Goal: Task Accomplishment & Management: Manage account settings

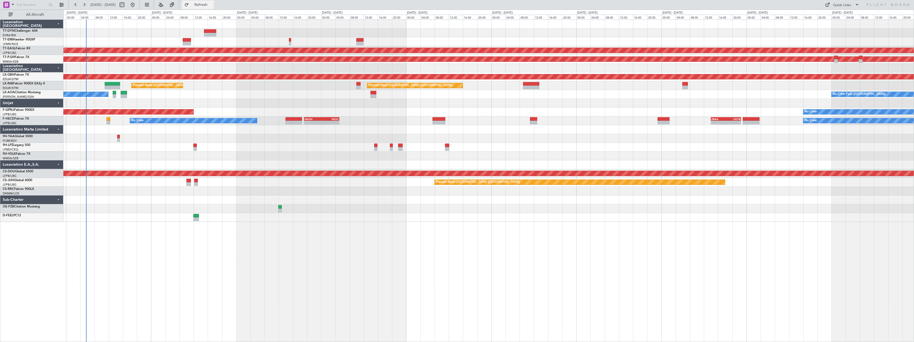
click at [212, 6] on span "Refresh" at bounding box center [201, 5] width 22 height 4
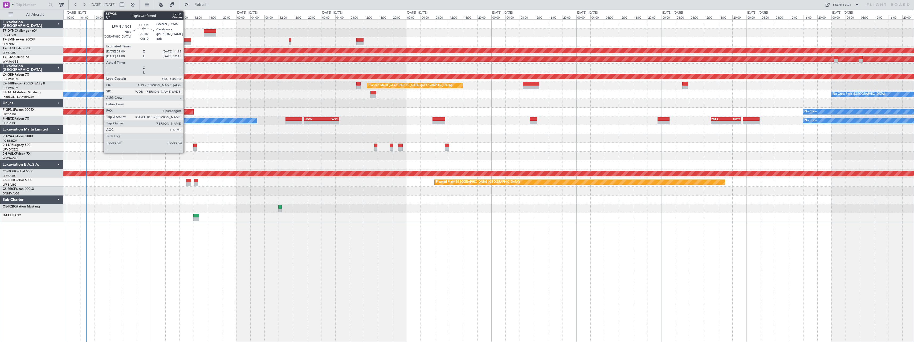
click at [186, 39] on div at bounding box center [187, 40] width 8 height 4
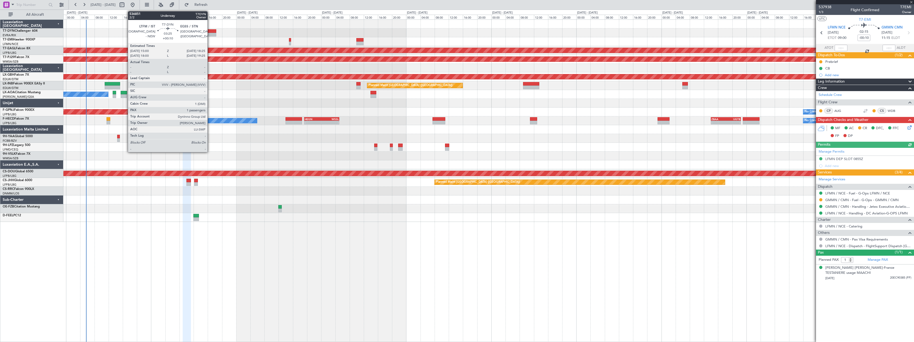
click at [210, 30] on div at bounding box center [210, 31] width 12 height 4
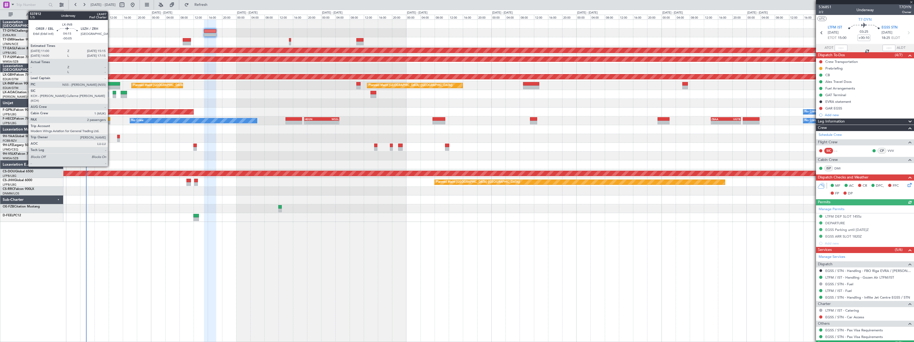
click at [110, 82] on div at bounding box center [112, 84] width 15 height 4
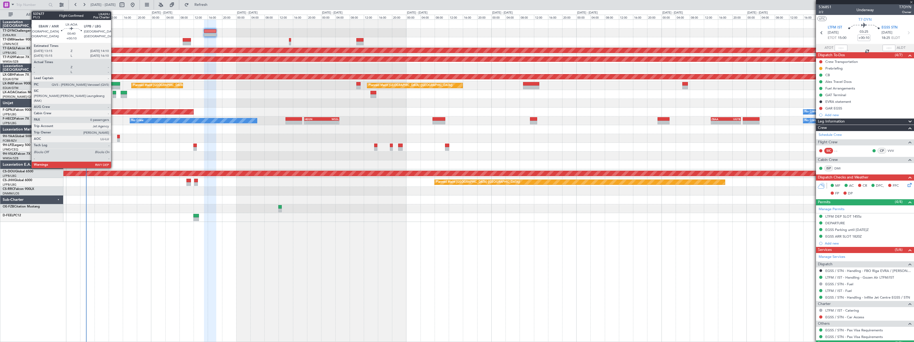
type input "-00:05"
type input "2"
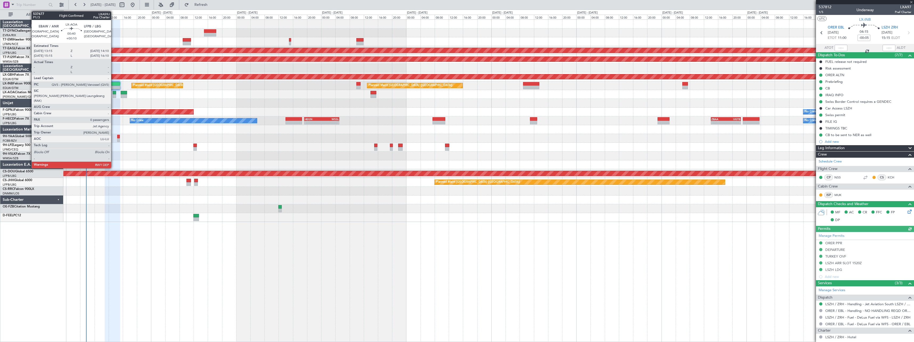
click at [113, 94] on div at bounding box center [114, 96] width 3 height 4
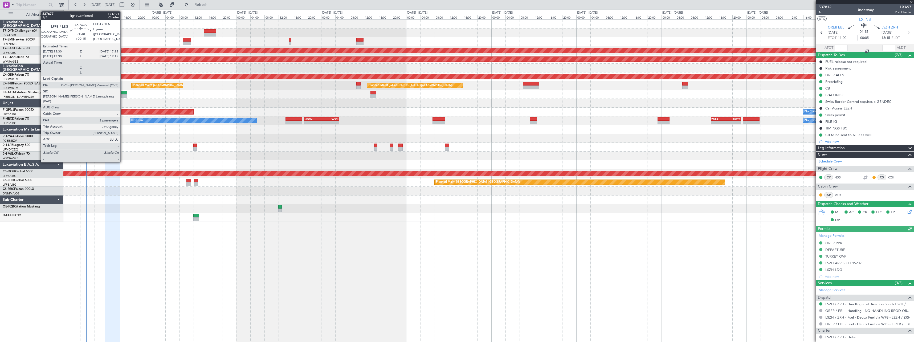
type input "+00:10"
type input "0"
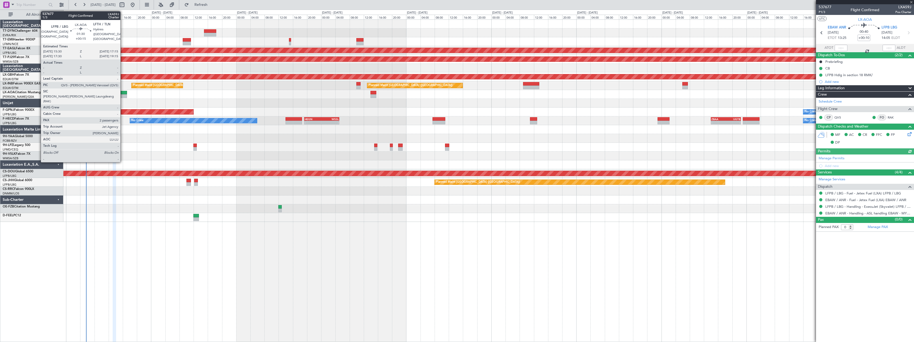
click at [123, 94] on div at bounding box center [124, 96] width 6 height 4
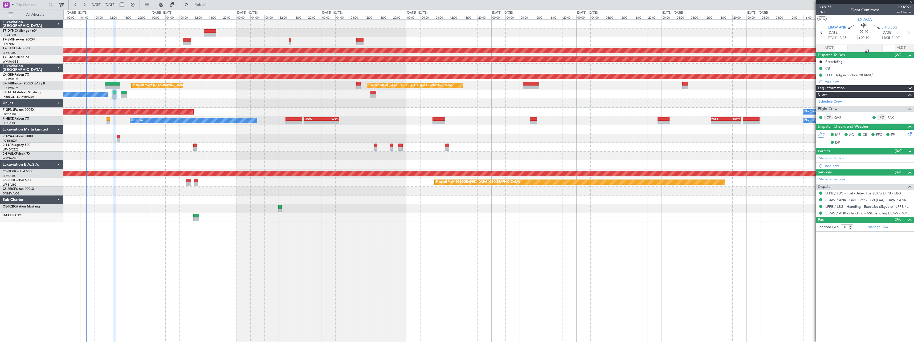
type input "+00:15"
type input "2"
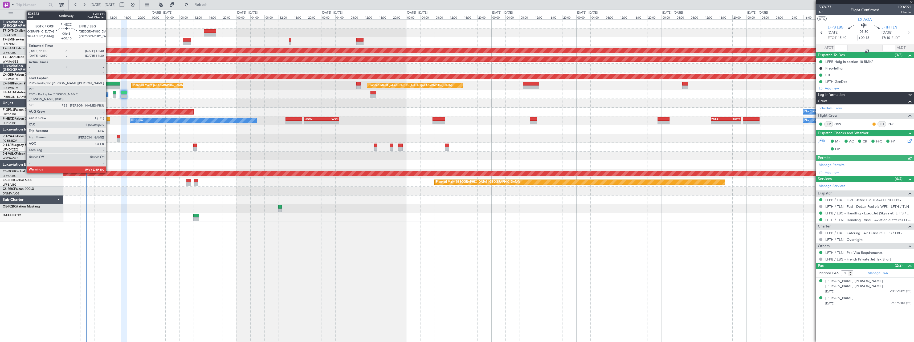
click at [108, 120] on div at bounding box center [109, 119] width 4 height 4
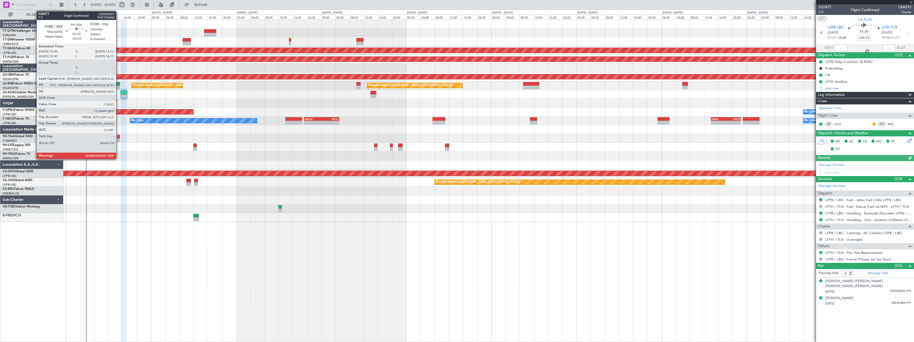
type input "+00:10"
type input "1"
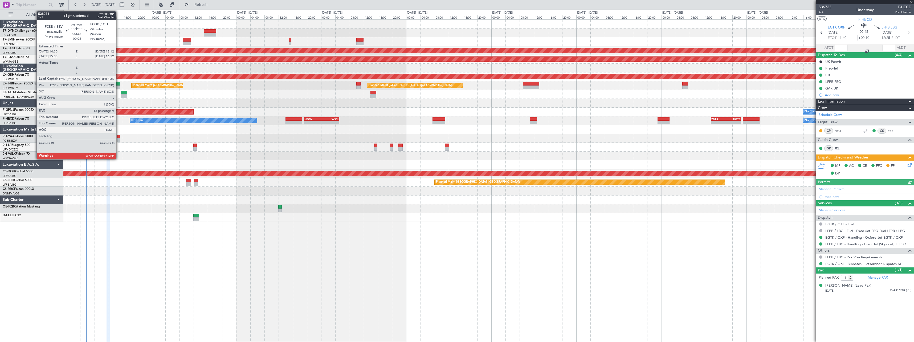
click at [119, 138] on div at bounding box center [118, 140] width 3 height 4
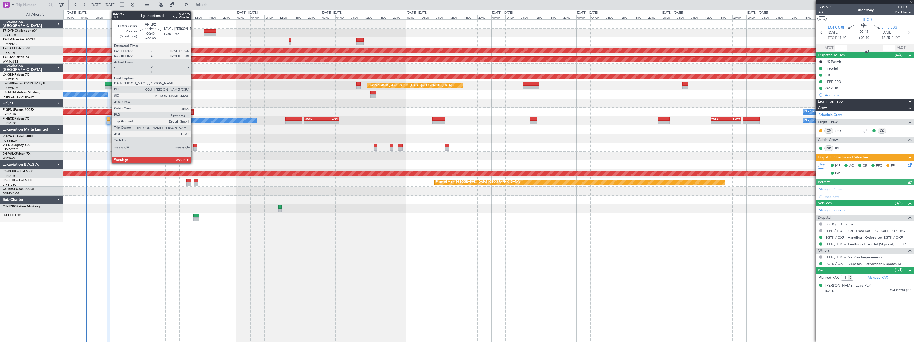
type input "-00:05"
type input "13"
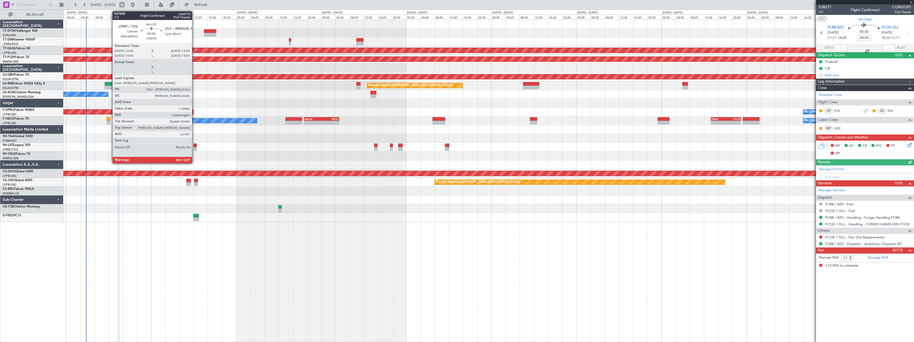
click at [194, 146] on div at bounding box center [194, 146] width 3 height 4
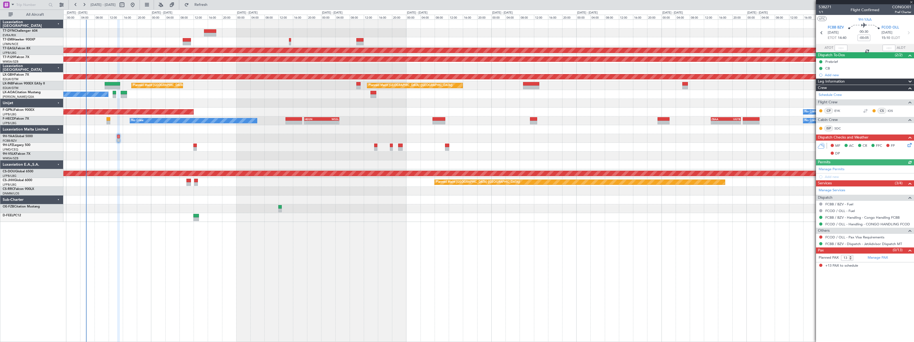
type input "1"
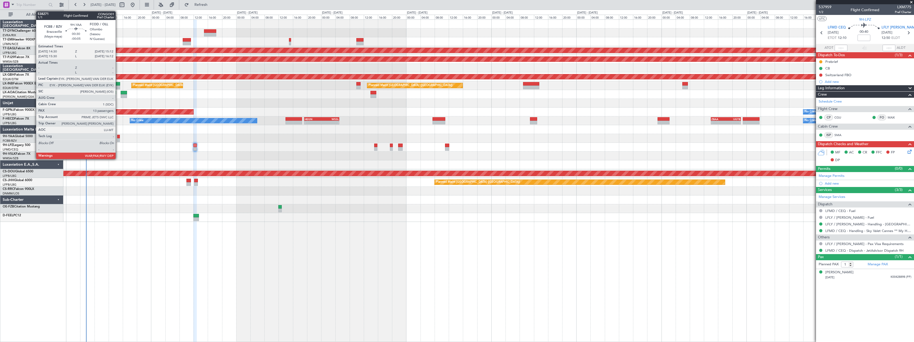
click at [118, 137] on div at bounding box center [118, 137] width 3 height 4
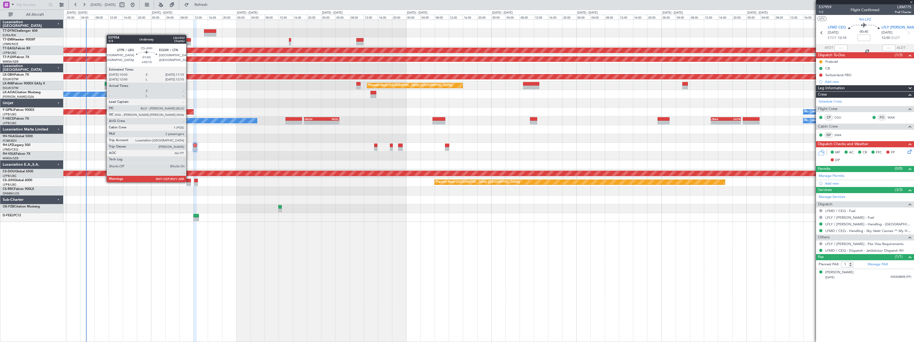
type input "-00:05"
type input "13"
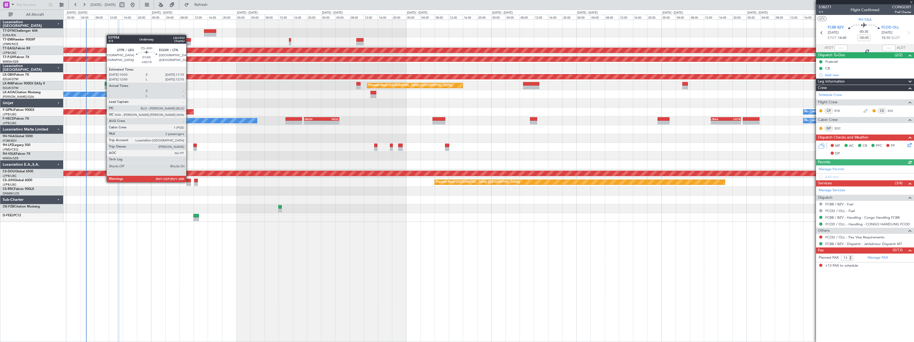
click at [189, 182] on div at bounding box center [188, 181] width 5 height 4
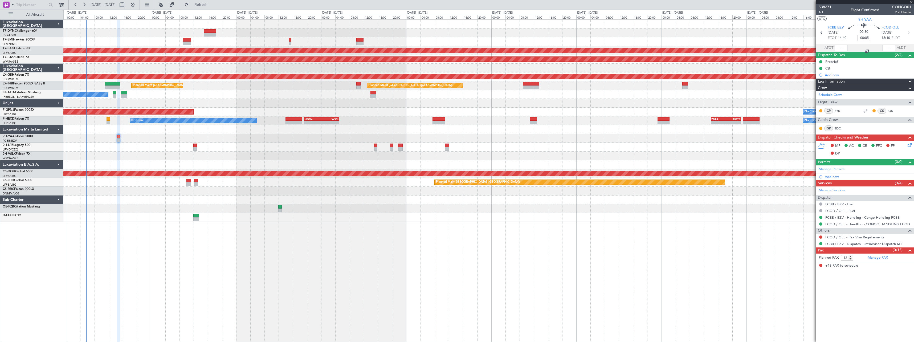
type input "+00:15"
type input "2"
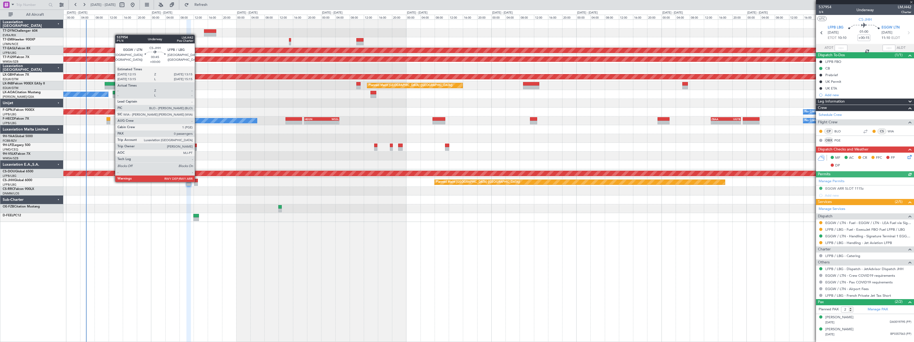
click at [197, 181] on div at bounding box center [196, 181] width 4 height 4
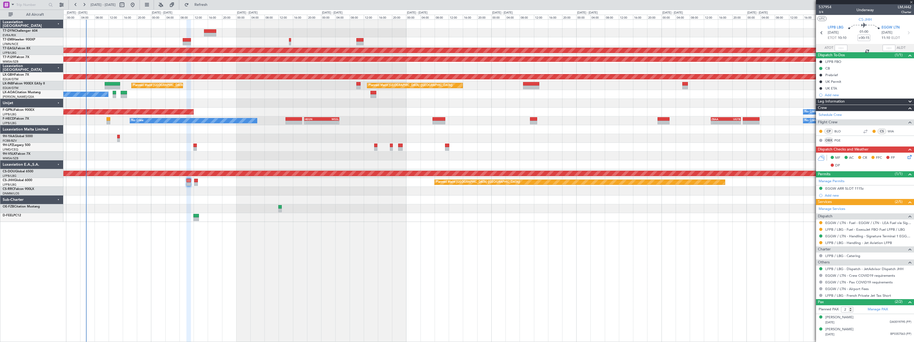
type input "0"
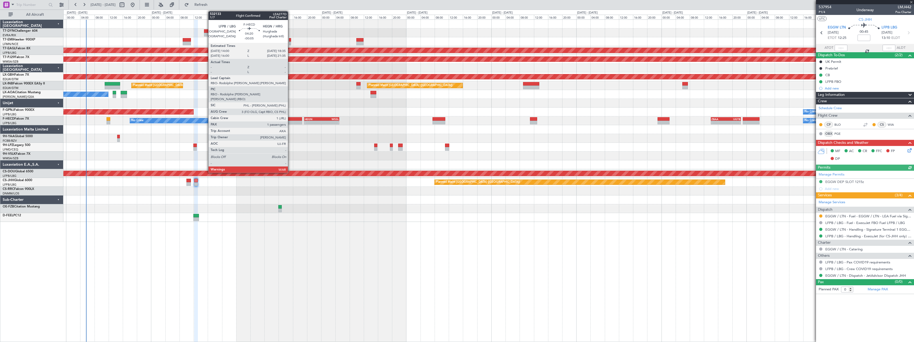
click at [290, 120] on div at bounding box center [294, 119] width 16 height 4
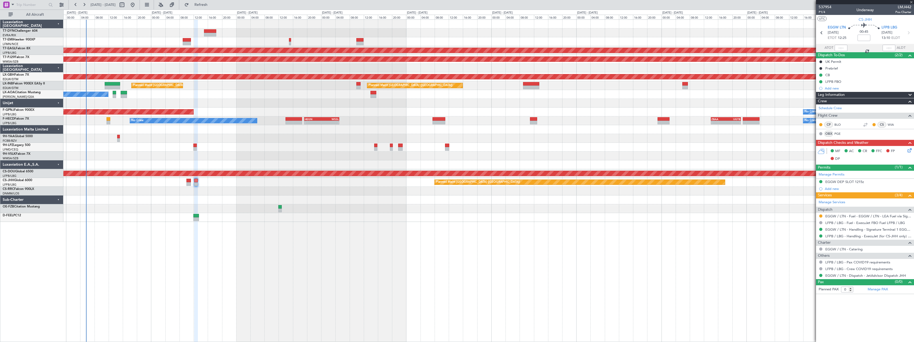
type input "-00:05"
type input "1"
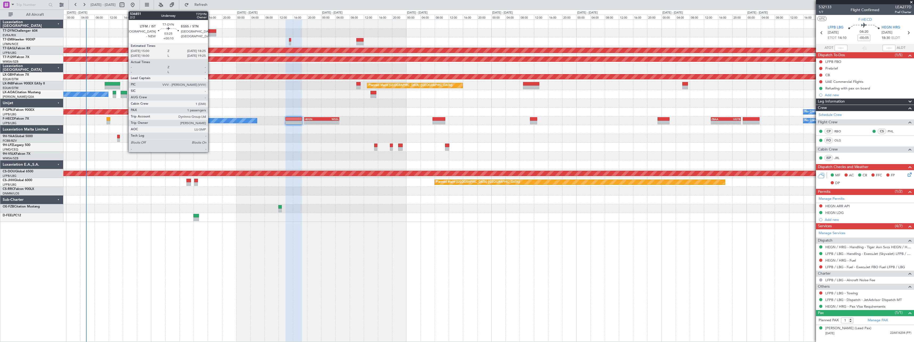
click at [210, 31] on div at bounding box center [210, 31] width 12 height 4
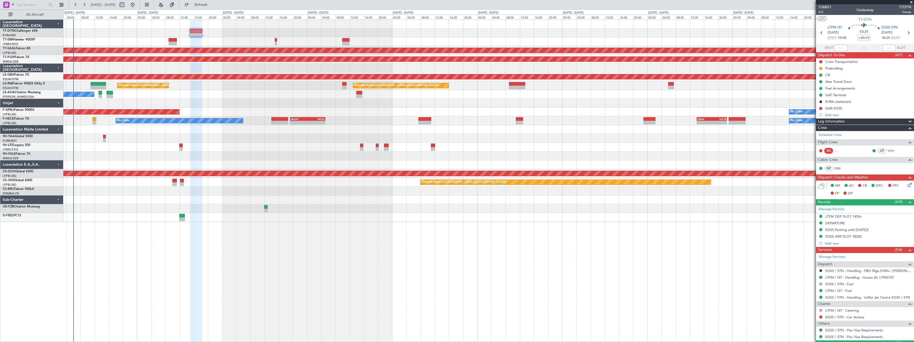
click at [201, 98] on div "No Crew Antwerp (Deurne) No Crew Paris (Le Bourget)" at bounding box center [488, 94] width 851 height 9
click at [203, 6] on button "Refresh" at bounding box center [198, 5] width 32 height 9
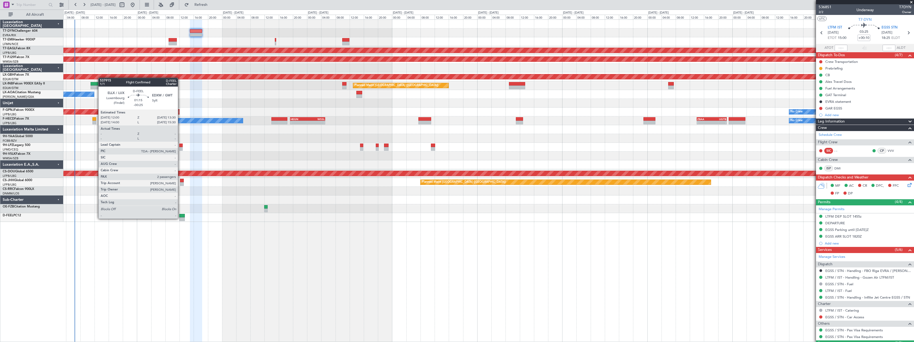
click at [180, 218] on div at bounding box center [181, 219] width 5 height 4
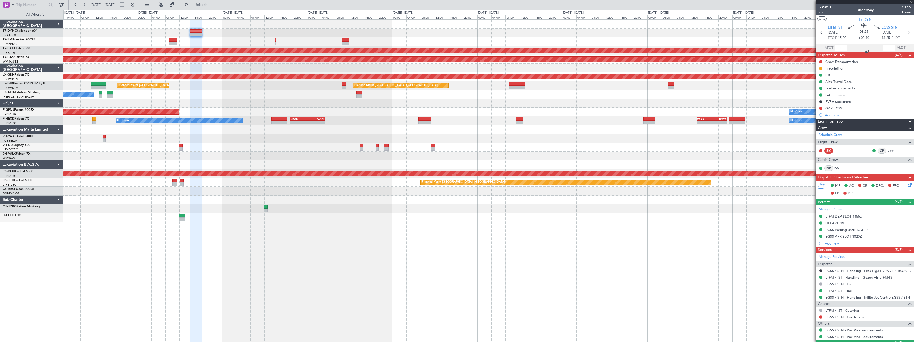
type input "-00:25"
type input "2"
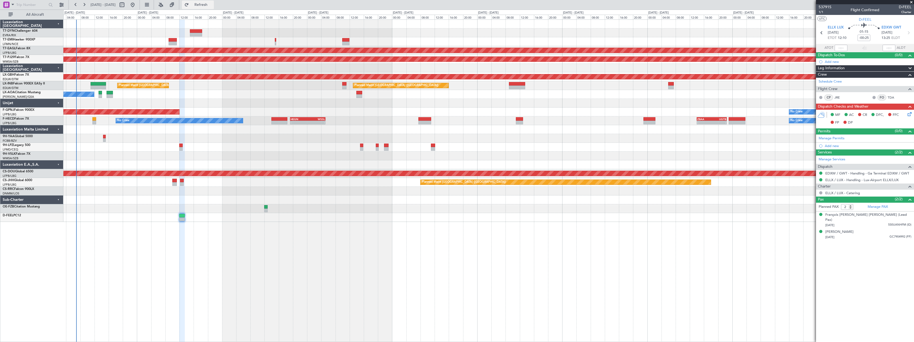
click at [203, 4] on button "Refresh" at bounding box center [198, 5] width 32 height 9
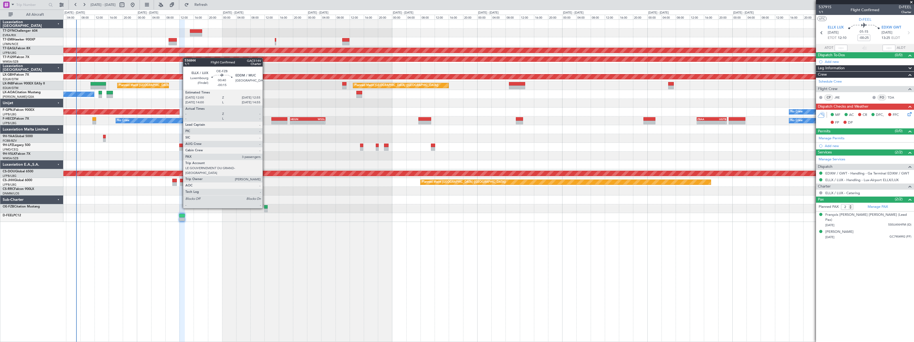
click at [265, 208] on div at bounding box center [265, 207] width 3 height 4
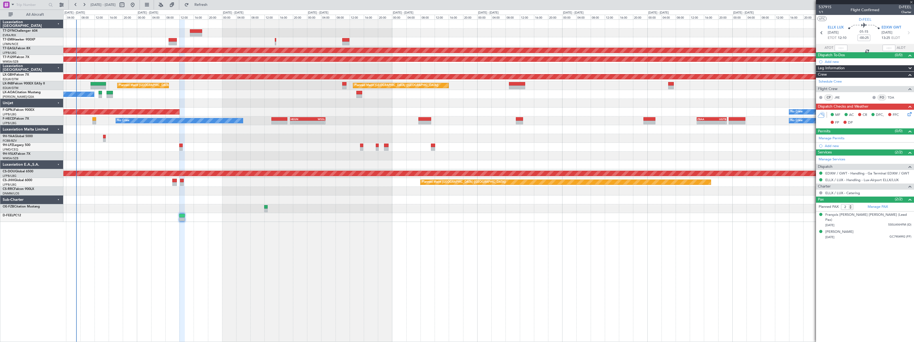
type input "-00:15"
type input "3"
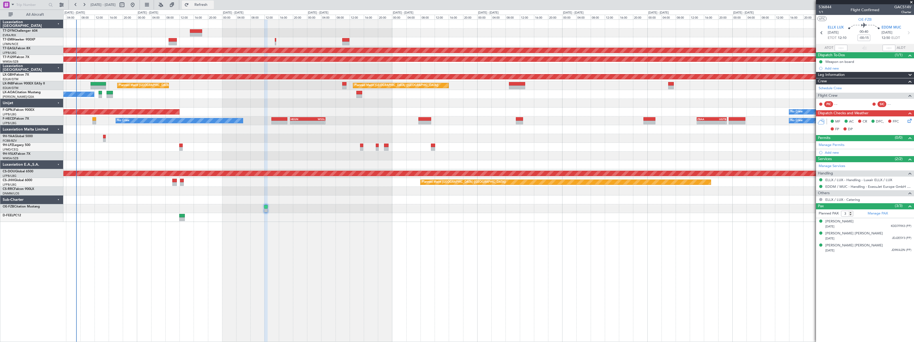
click at [210, 3] on span "Refresh" at bounding box center [201, 5] width 22 height 4
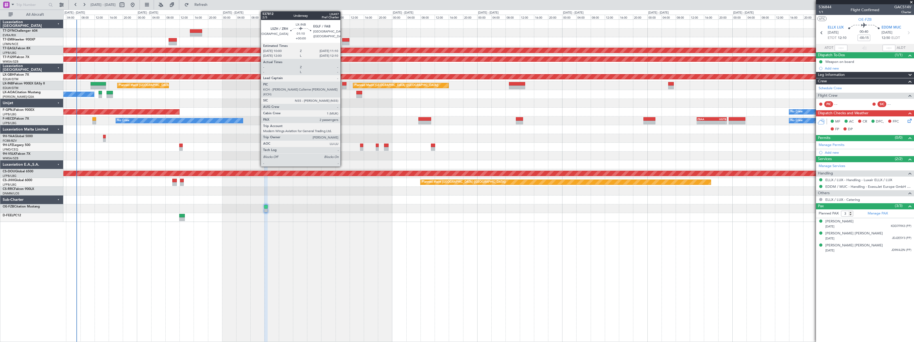
click at [343, 83] on div at bounding box center [344, 84] width 4 height 4
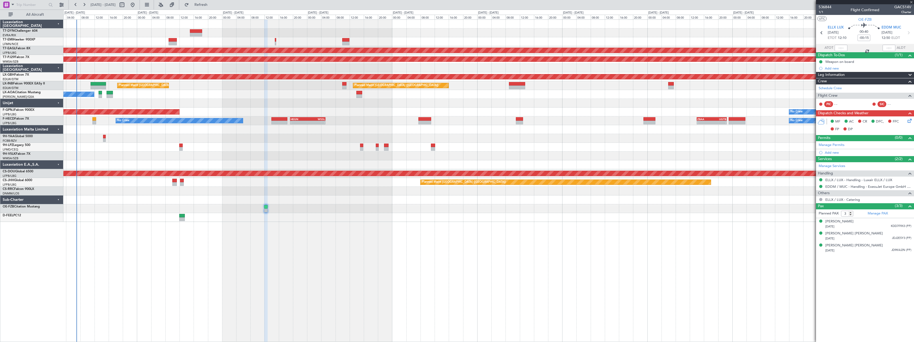
type input "2"
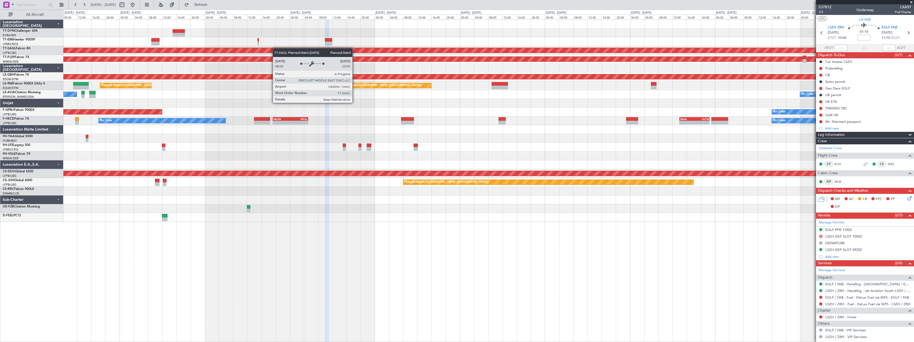
click at [217, 51] on div "No Crew Planned Maint Dubai (Al Maktoum Intl) Planned Maint Kuala Lumpur (Sulta…" at bounding box center [488, 121] width 851 height 202
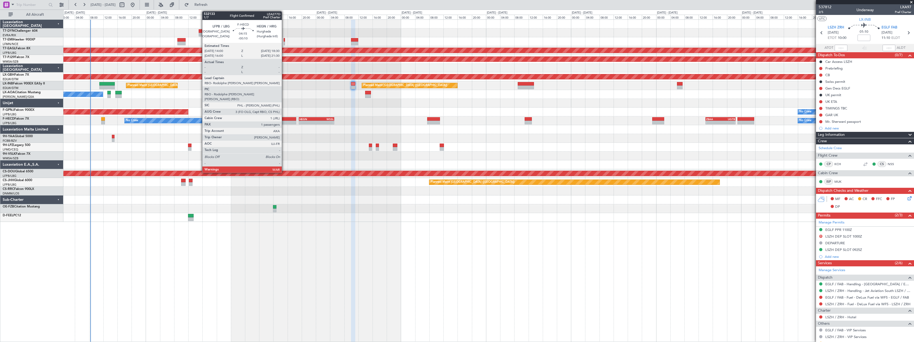
click at [284, 120] on div at bounding box center [288, 119] width 16 height 4
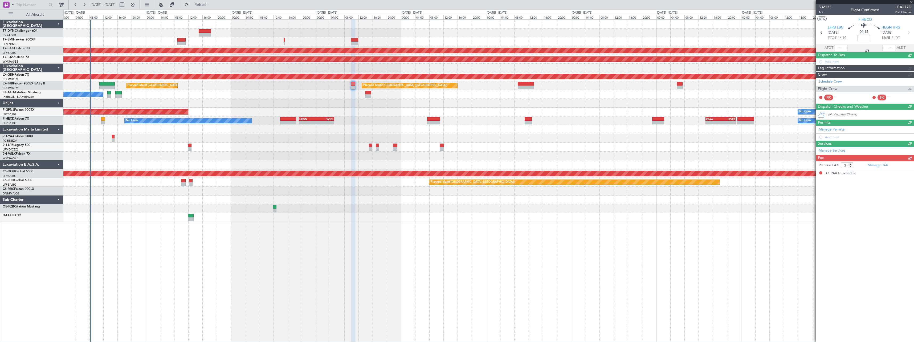
type input "-00:10"
type input "1"
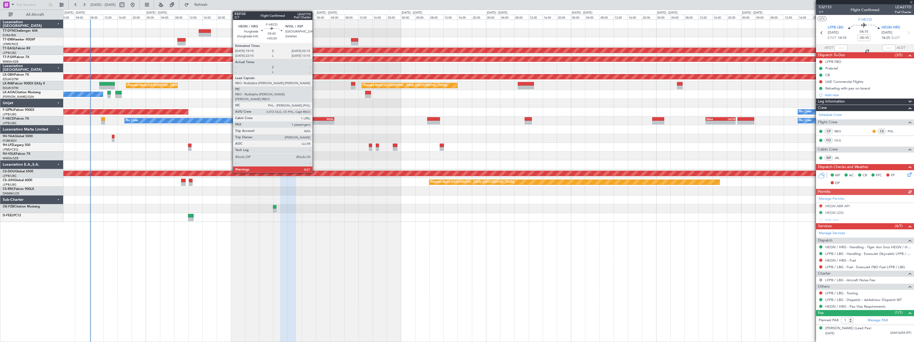
click at [315, 117] on div "HEGN" at bounding box center [307, 118] width 17 height 3
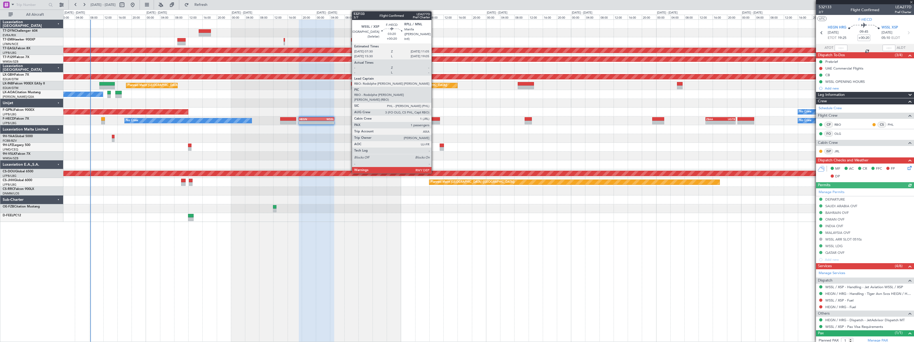
click at [434, 121] on div at bounding box center [433, 123] width 13 height 4
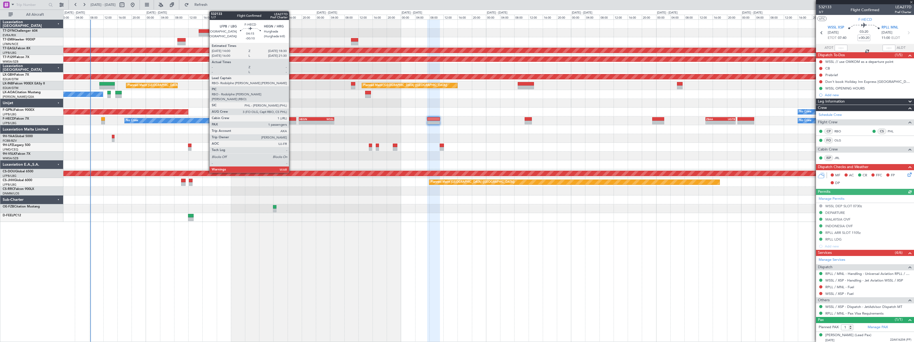
click at [291, 118] on div at bounding box center [288, 119] width 16 height 4
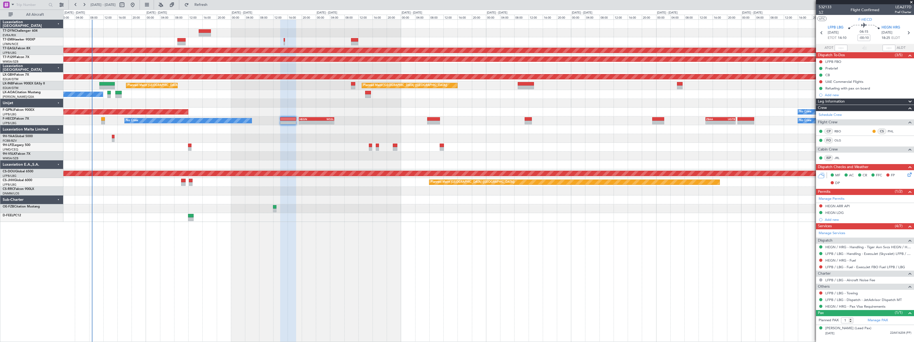
click at [821, 13] on span "1/7" at bounding box center [825, 12] width 13 height 5
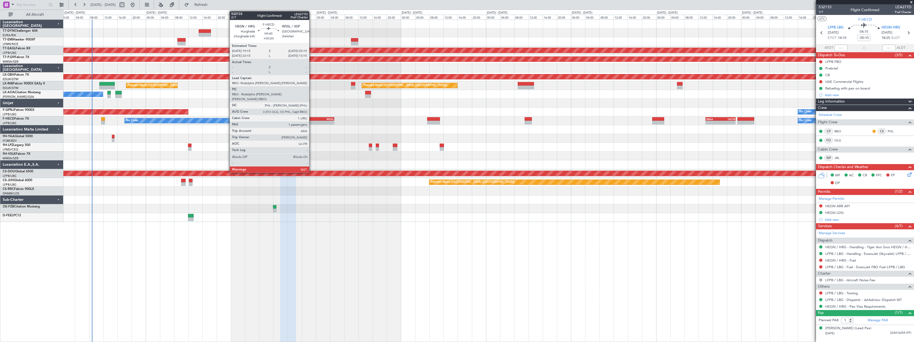
click at [312, 120] on div "HEGN" at bounding box center [307, 118] width 17 height 3
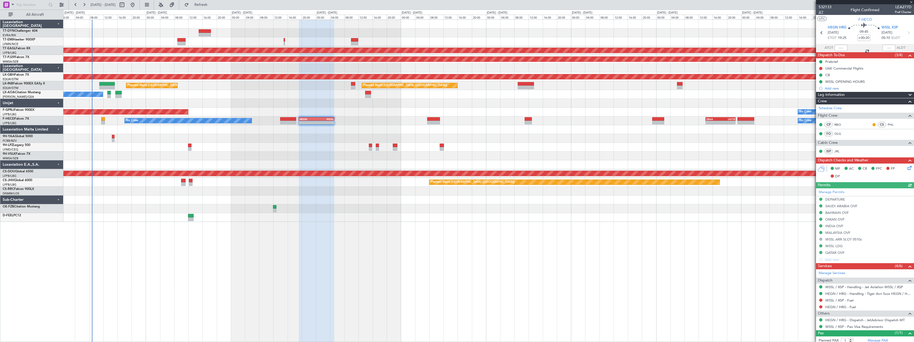
click at [821, 13] on span "2/7" at bounding box center [825, 12] width 13 height 5
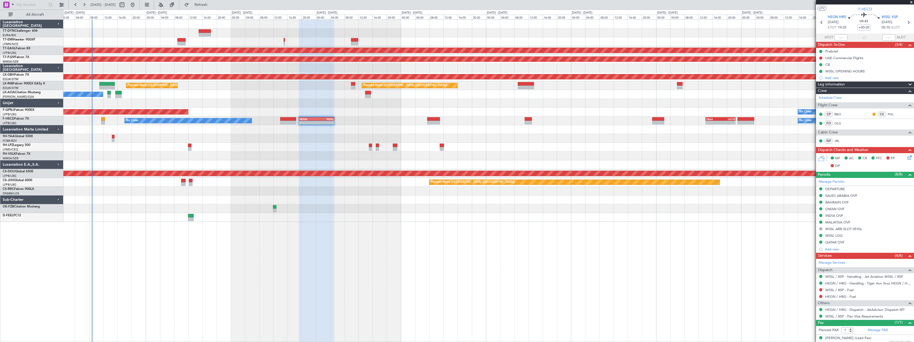
scroll to position [15, 0]
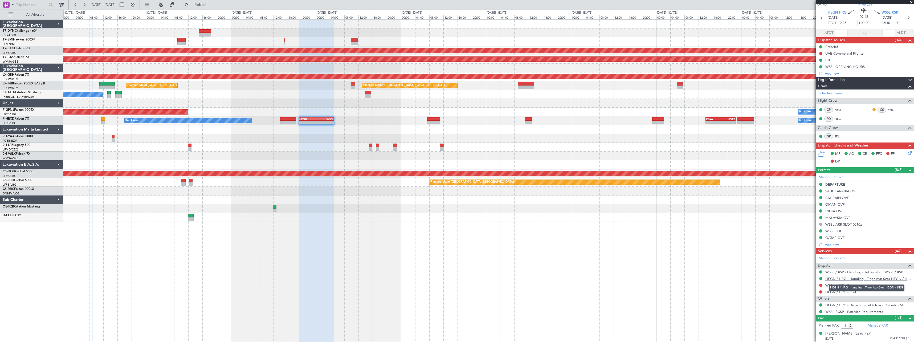
click at [871, 279] on link "HEGN / HRG - Handling - Tiger Avn Svcs HEGN / HRG" at bounding box center [869, 279] width 86 height 5
click at [864, 271] on link "WSSL / XSP - Handling - Jet Aviation WSSL / XSP" at bounding box center [865, 272] width 78 height 5
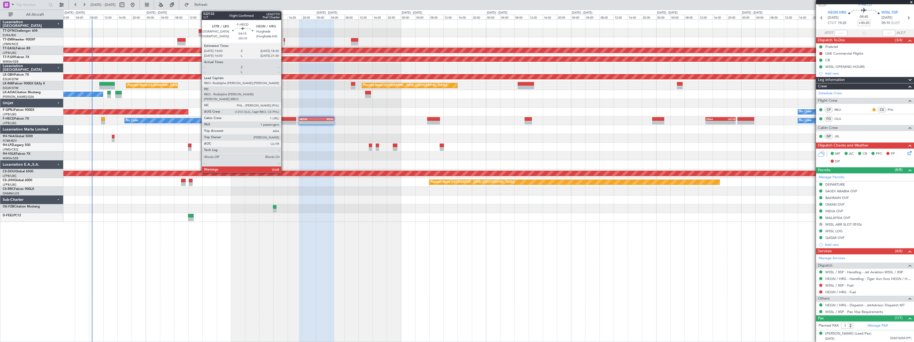
click at [284, 117] on div at bounding box center [288, 119] width 16 height 4
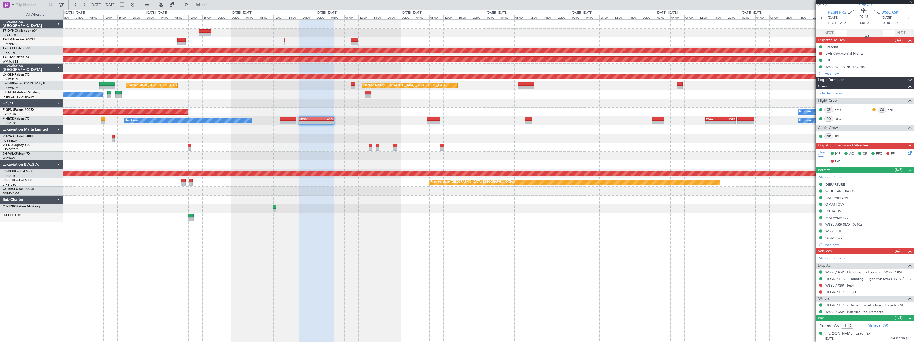
scroll to position [0, 0]
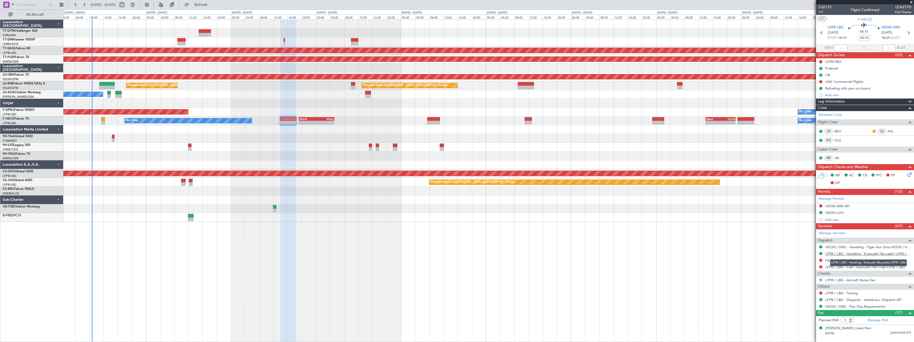
click at [866, 253] on link "LFPB / LBG - Handling - ExecuJet (Skyvalet) LFPB / LBG" at bounding box center [869, 253] width 86 height 5
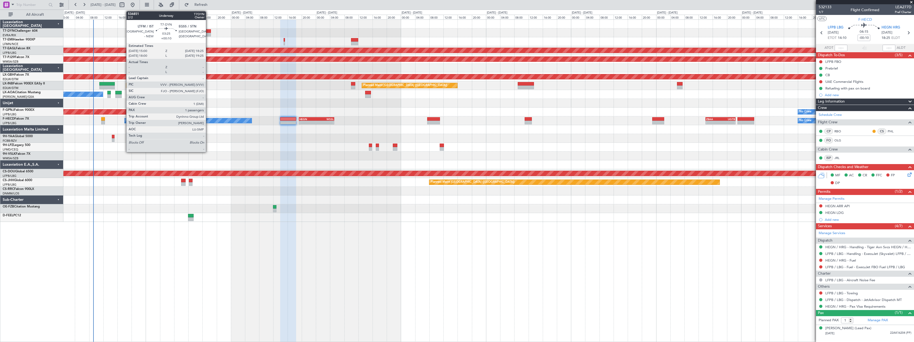
click at [208, 34] on div at bounding box center [205, 35] width 12 height 4
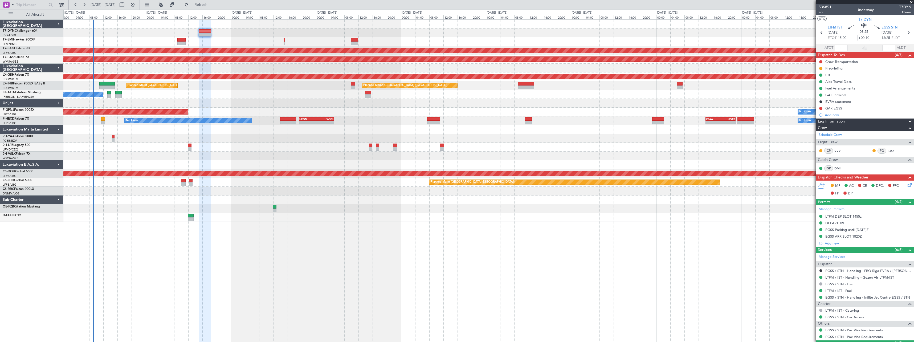
click at [888, 151] on link "FJO" at bounding box center [894, 150] width 12 height 5
click at [322, 117] on div "No Crew No Crew - - HEGN 19:15 Z WSSL 05:15 Z - - ZBAA 14:00 Z UGTB 22:30 Z Pla…" at bounding box center [488, 120] width 851 height 9
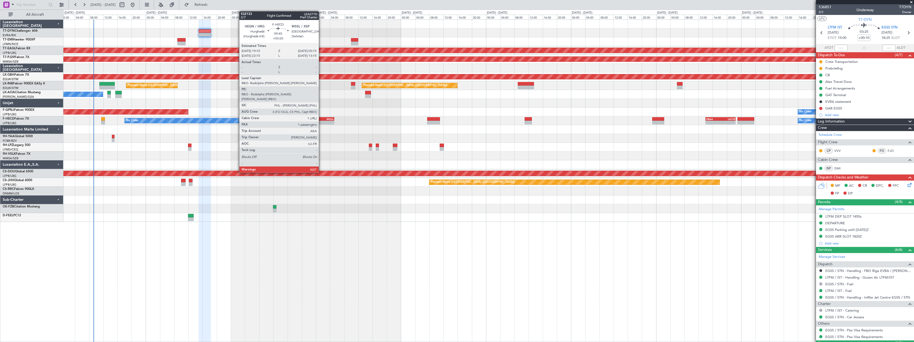
click at [321, 119] on div "WSSL" at bounding box center [325, 118] width 17 height 3
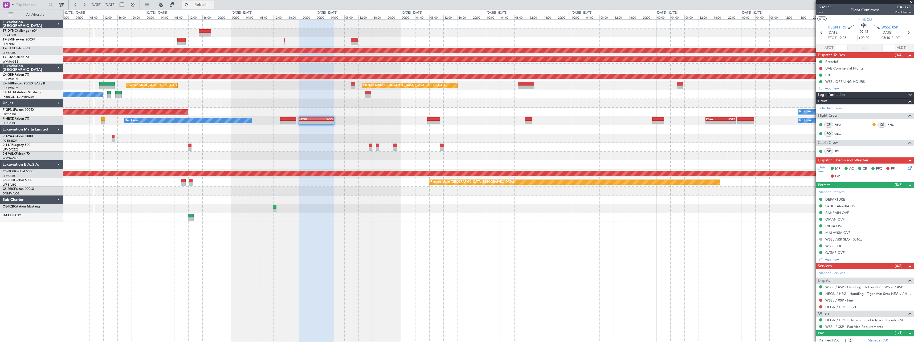
click at [210, 3] on button "Refresh" at bounding box center [198, 5] width 32 height 9
click at [208, 29] on div at bounding box center [488, 33] width 851 height 9
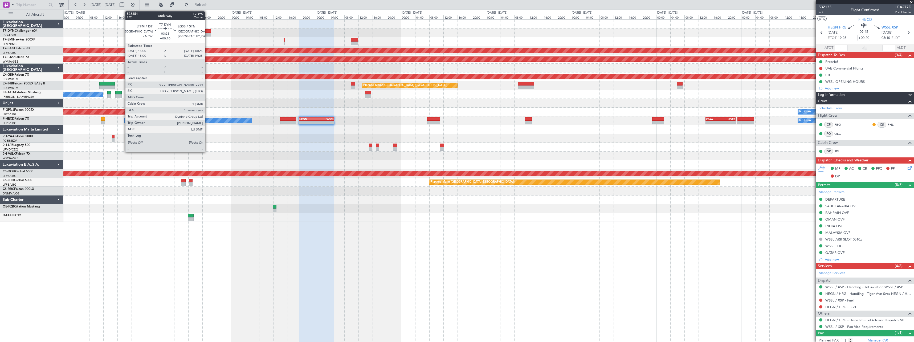
click at [207, 31] on div at bounding box center [205, 31] width 12 height 4
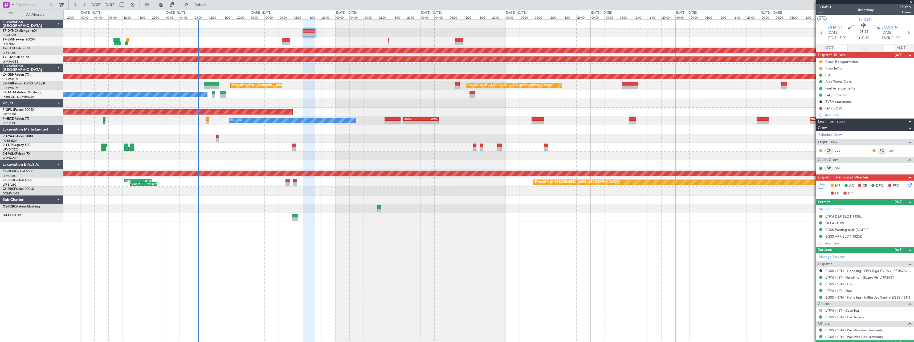
click at [253, 33] on div at bounding box center [488, 33] width 851 height 9
click at [266, 35] on div at bounding box center [488, 33] width 851 height 9
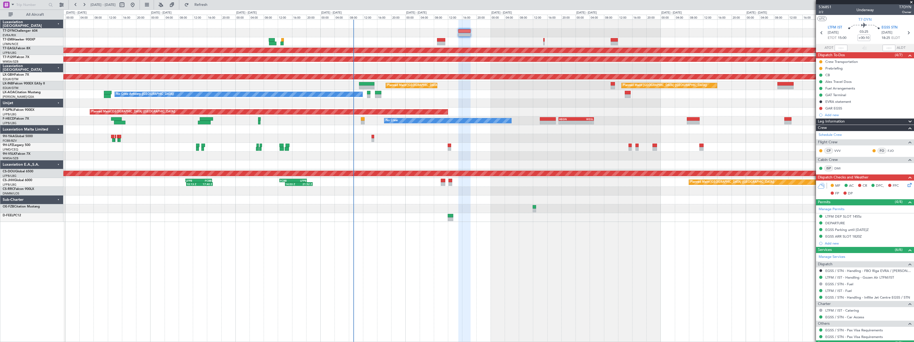
click at [286, 36] on div at bounding box center [488, 33] width 851 height 9
click at [326, 37] on div at bounding box center [488, 33] width 851 height 9
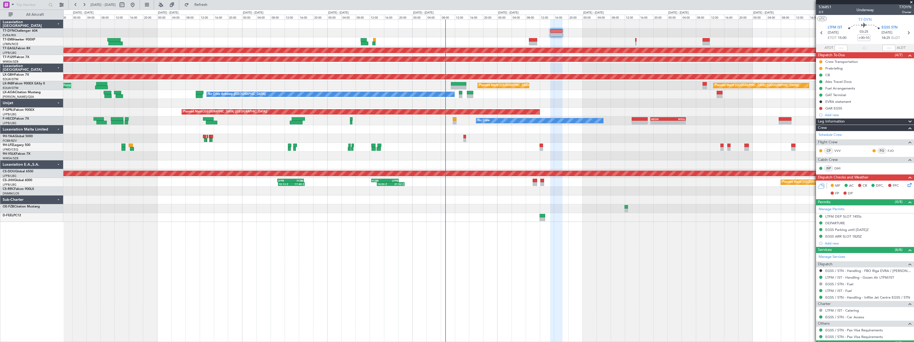
click at [330, 37] on div "Planned Maint Dubai (Al Maktoum Intl) Planned Maint Kuala Lumpur (Sultan Abdul …" at bounding box center [488, 121] width 851 height 202
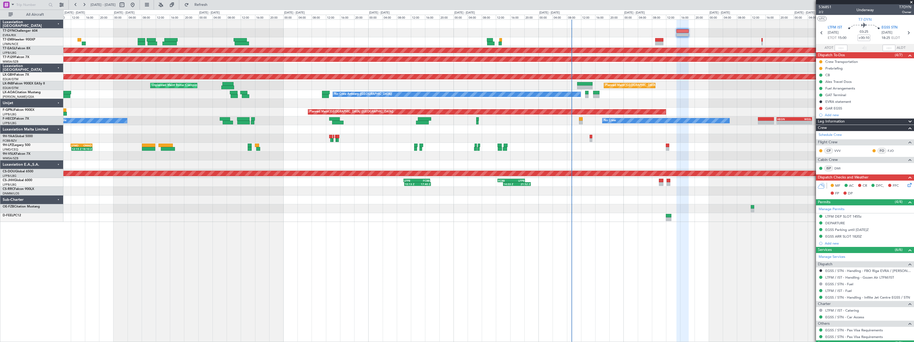
click at [322, 50] on div "Planned Maint Dubai (Al Maktoum Intl) Planned Maint Kuala Lumpur (Sultan Abdul …" at bounding box center [488, 121] width 851 height 202
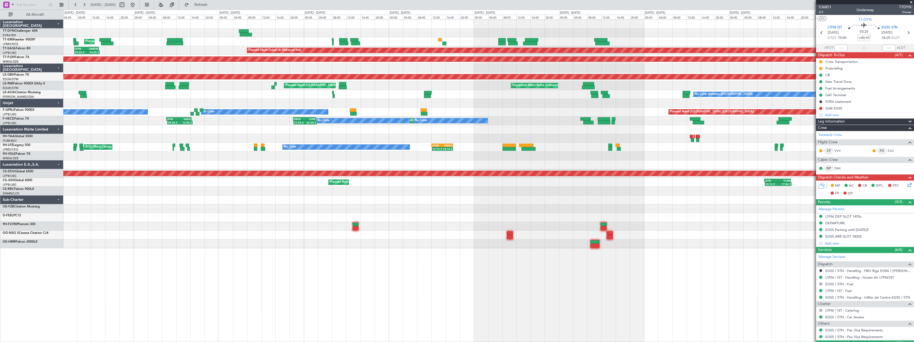
click at [381, 39] on div "Planned Maint Zurich Planned Maint Dubai (Al Maktoum Intl) 07:20 Z 14:25 Z LFPB…" at bounding box center [488, 134] width 851 height 229
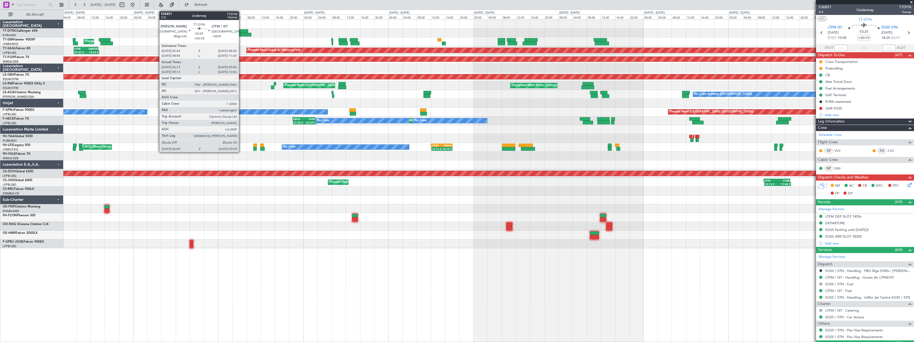
click at [241, 30] on div at bounding box center [243, 31] width 10 height 4
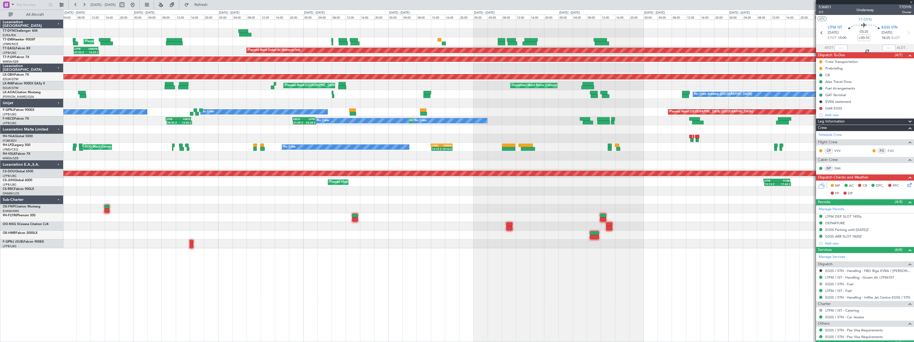
click at [241, 30] on div at bounding box center [243, 31] width 10 height 4
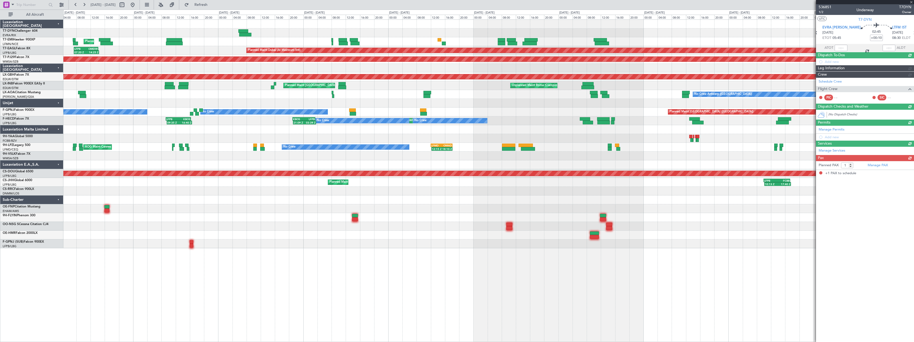
type input "+00:35"
type input "06:13"
type input "09:06"
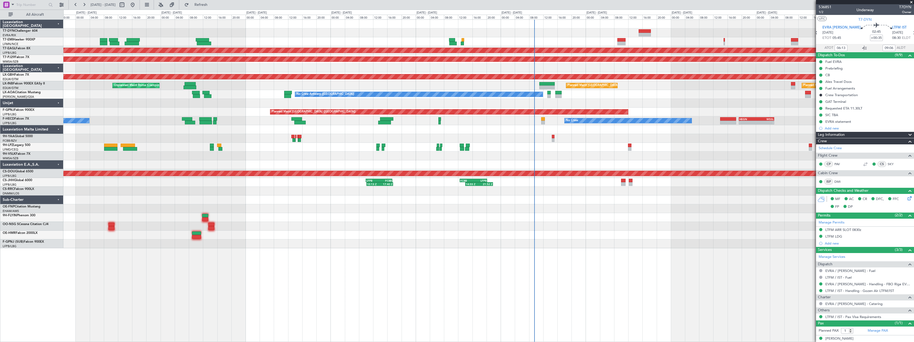
click at [0, 86] on html "22 Sep 2025 - 02 Oct 2025 Refresh Quick Links All Aircraft Planned Maint Dubai …" at bounding box center [457, 171] width 914 height 342
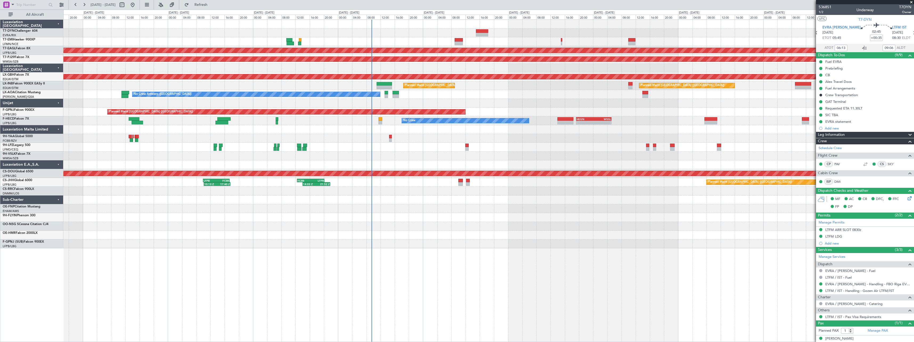
click at [233, 79] on div "Planned Maint Dubai (Al Maktoum Intl) Planned Maint Kuala Lumpur (Sultan Abdul …" at bounding box center [488, 134] width 851 height 229
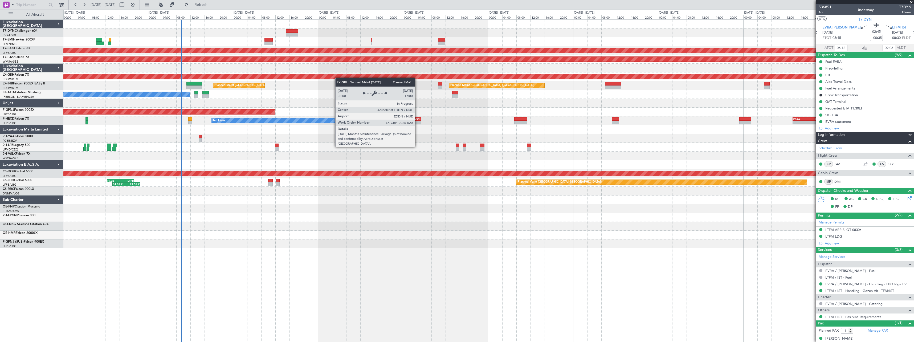
click at [262, 79] on div "Planned Maint Nurnberg" at bounding box center [221, 76] width 2016 height 5
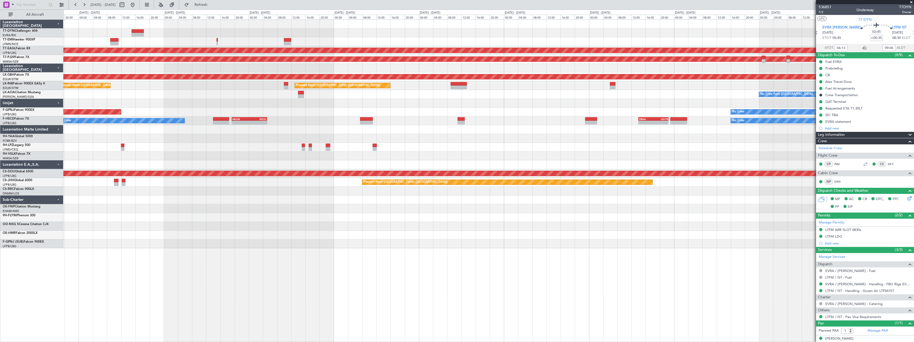
click at [184, 82] on div "No Crew Planned Maint Dubai (Al Maktoum Intl) Planned Maint Kuala Lumpur (Sulta…" at bounding box center [488, 134] width 851 height 229
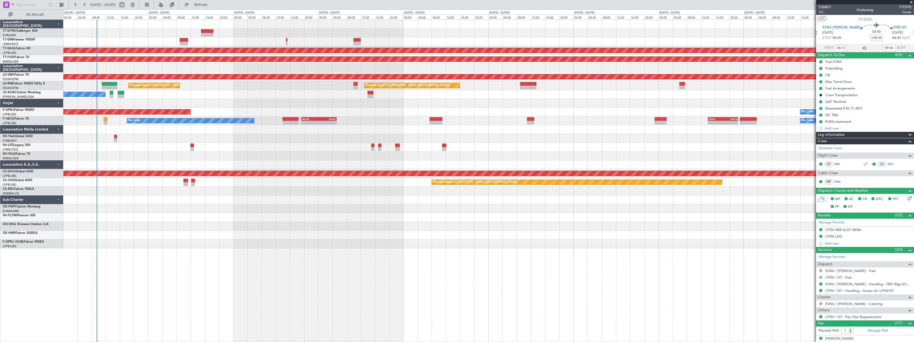
click at [208, 100] on div "No Crew Planned Maint Dubai (Al Maktoum Intl) Planned Maint Kuala Lumpur (Sulta…" at bounding box center [488, 134] width 851 height 229
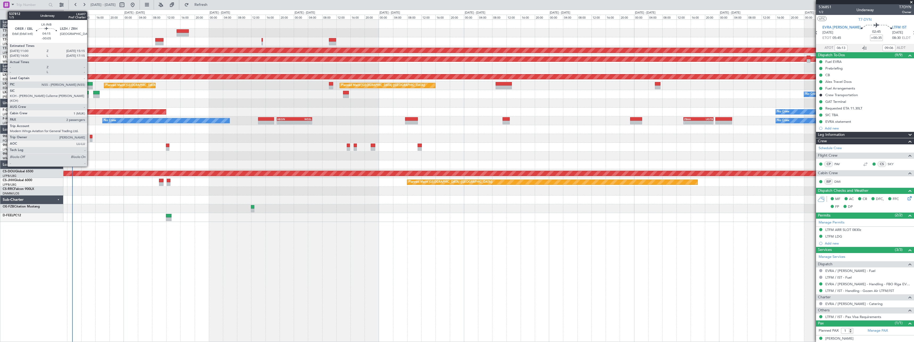
click at [90, 84] on div at bounding box center [84, 84] width 15 height 4
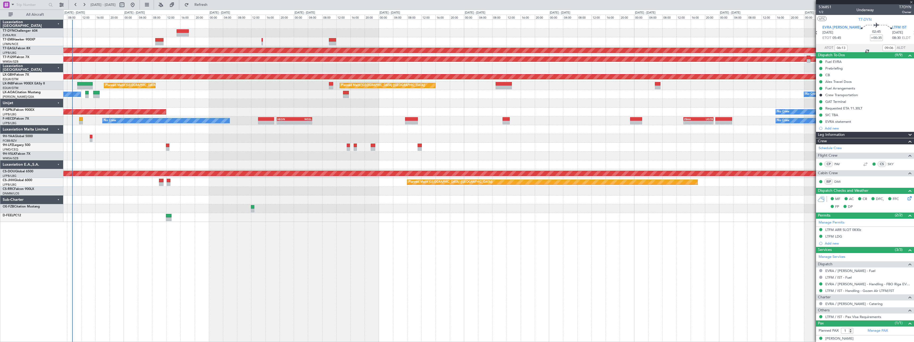
type input "-00:05"
type input "2"
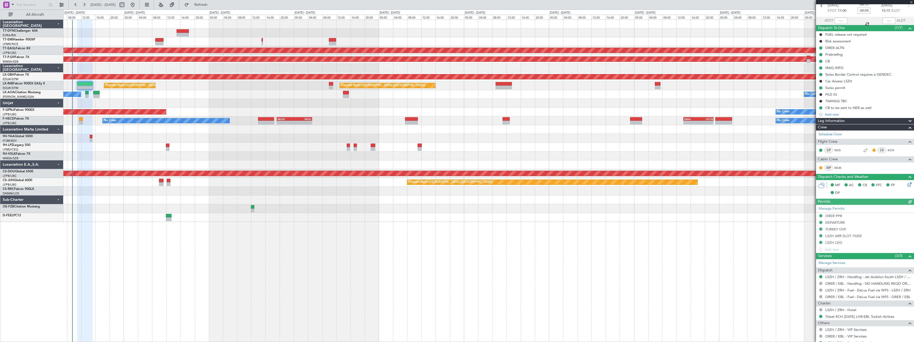
scroll to position [70, 0]
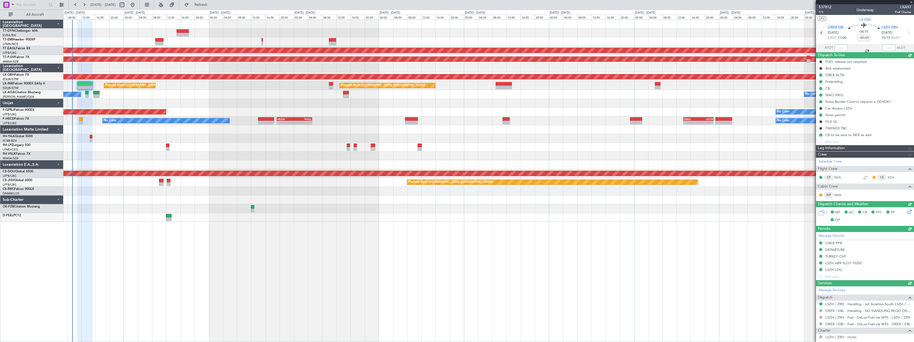
scroll to position [70, 0]
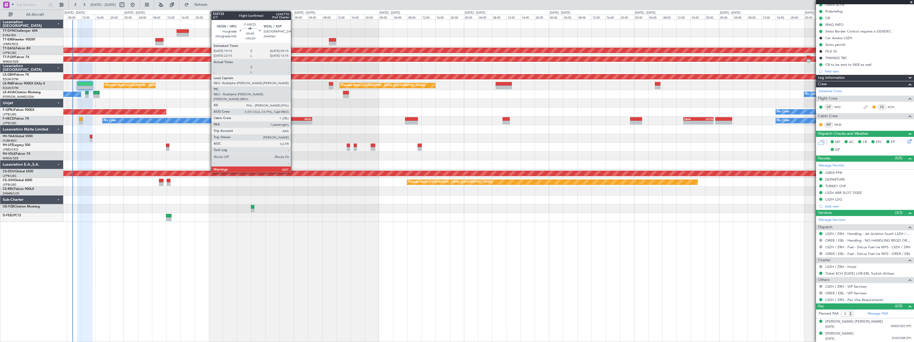
click at [293, 120] on div "HEGN" at bounding box center [285, 118] width 17 height 3
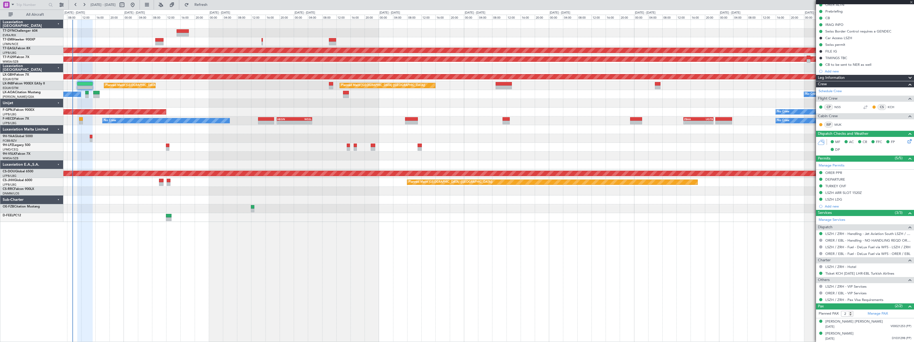
type input "+00:20"
type input "1"
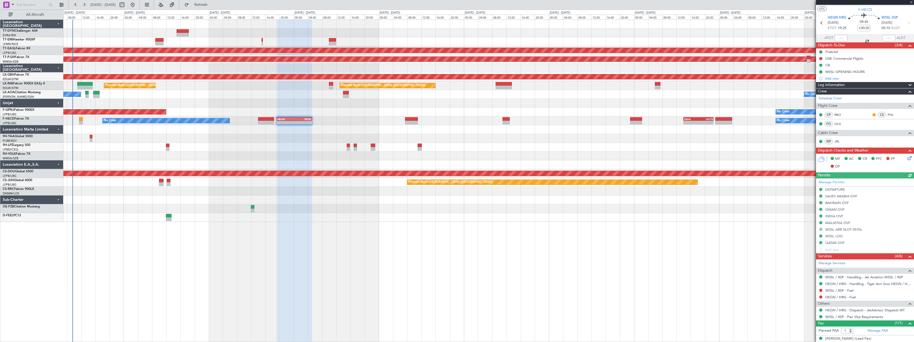
scroll to position [15, 0]
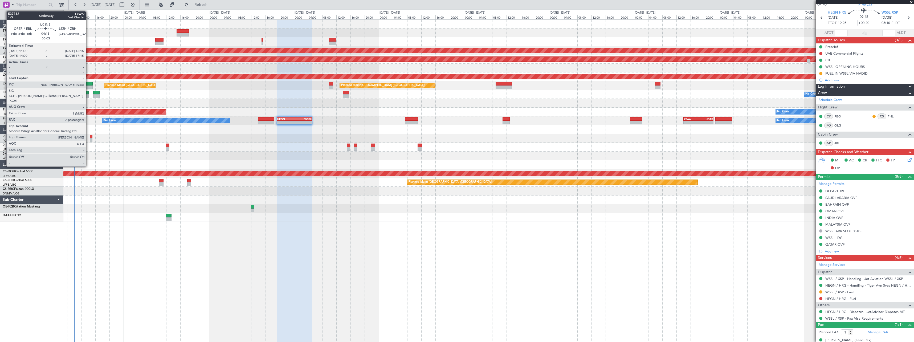
click at [88, 84] on div at bounding box center [84, 84] width 15 height 4
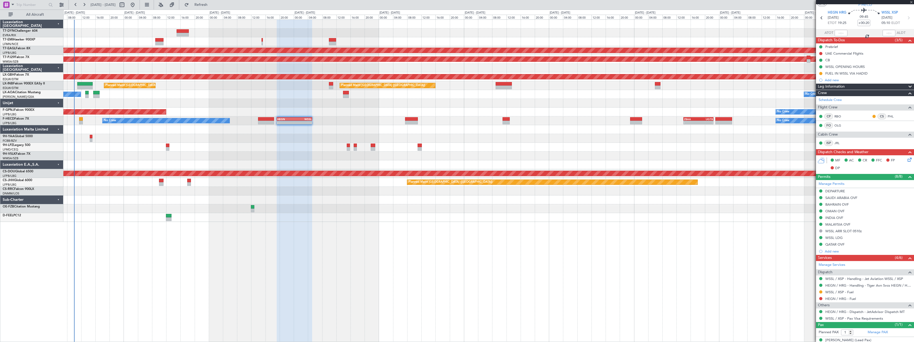
type input "-00:05"
type input "2"
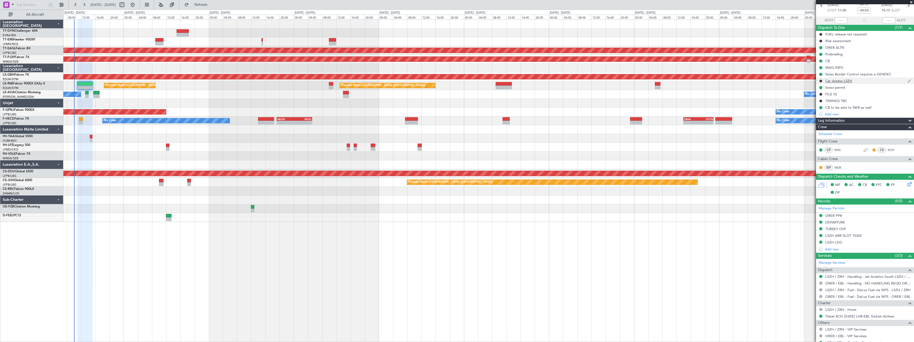
scroll to position [0, 0]
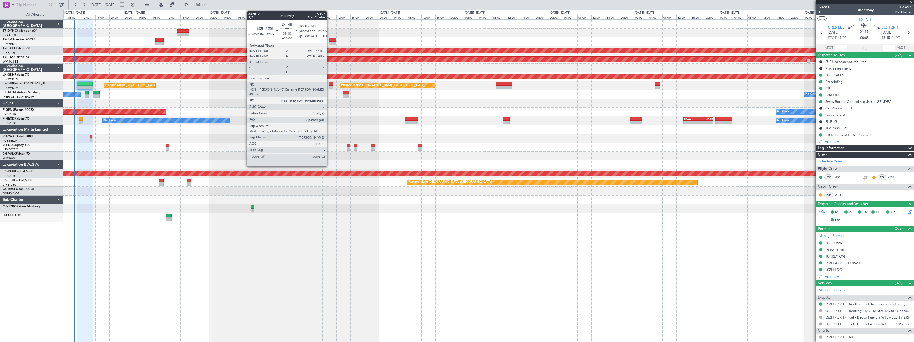
click at [329, 82] on div at bounding box center [331, 84] width 4 height 4
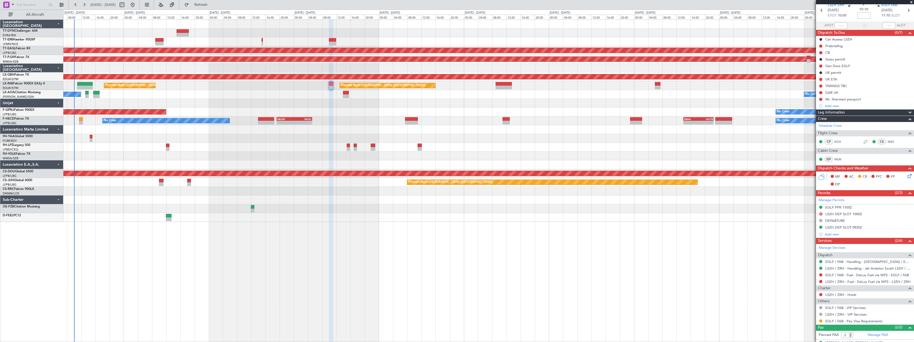
scroll to position [44, 0]
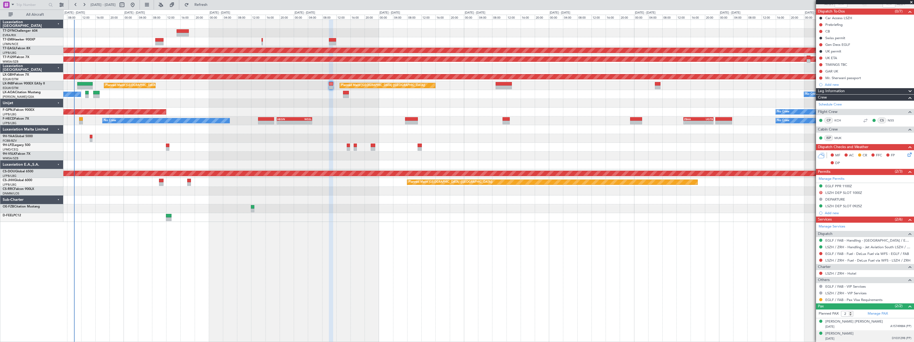
click at [889, 333] on div "[PERSON_NAME] [DATE] D1031298 (PP)" at bounding box center [869, 336] width 86 height 10
click at [846, 332] on div "[PERSON_NAME]" at bounding box center [840, 333] width 28 height 5
click at [854, 333] on div "[PERSON_NAME]" at bounding box center [840, 333] width 28 height 5
click at [205, 2] on button "Refresh" at bounding box center [198, 5] width 32 height 9
click at [854, 332] on div "[PERSON_NAME]" at bounding box center [840, 333] width 28 height 5
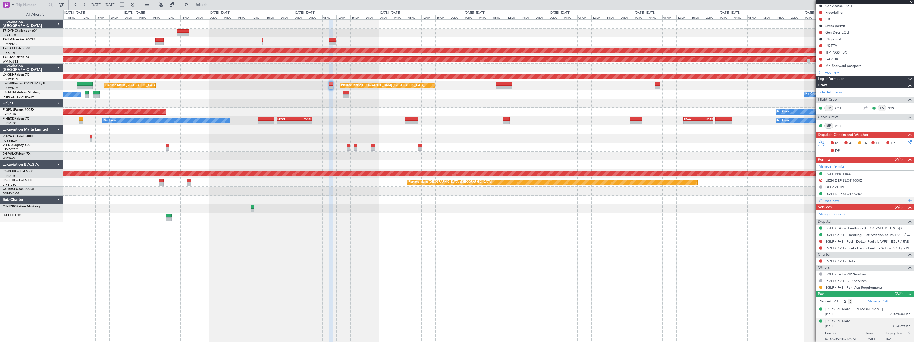
scroll to position [57, 0]
click at [821, 288] on div at bounding box center [821, 287] width 4 height 4
click at [821, 288] on button at bounding box center [821, 286] width 3 height 3
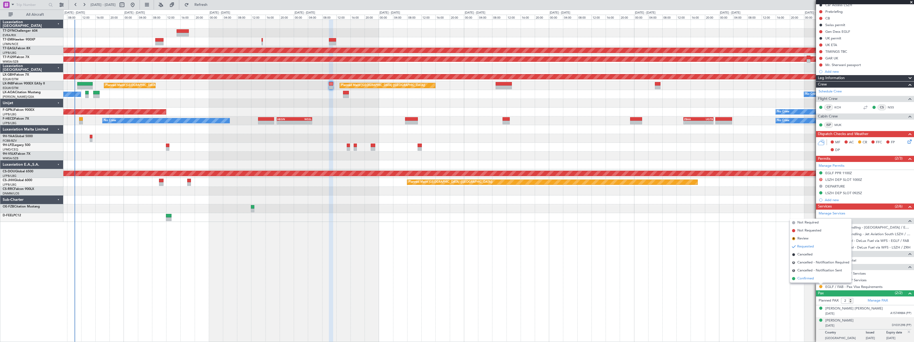
click at [806, 277] on span "Confirmed" at bounding box center [806, 278] width 17 height 5
click at [891, 286] on div "EGLF / FAB - Pax Visa Requirements" at bounding box center [865, 286] width 98 height 7
drag, startPoint x: 891, startPoint y: 286, endPoint x: 888, endPoint y: 286, distance: 2.9
click at [888, 286] on div "EGLF / FAB - Pax Visa Requirements" at bounding box center [865, 286] width 98 height 7
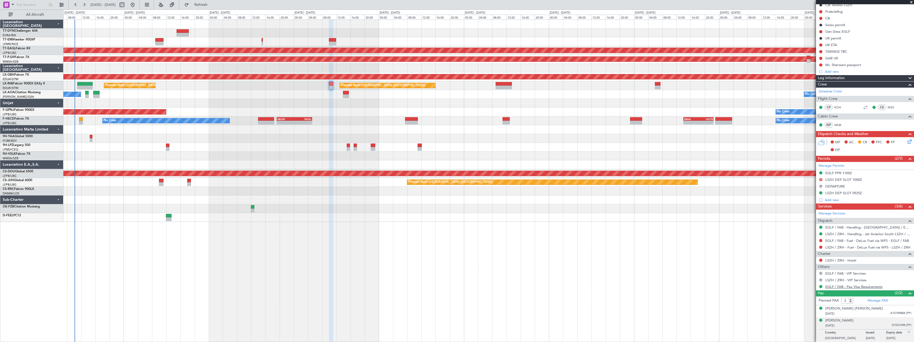
click at [850, 286] on link "EGLF / FAB - Pax Visa Requirements" at bounding box center [854, 287] width 57 height 5
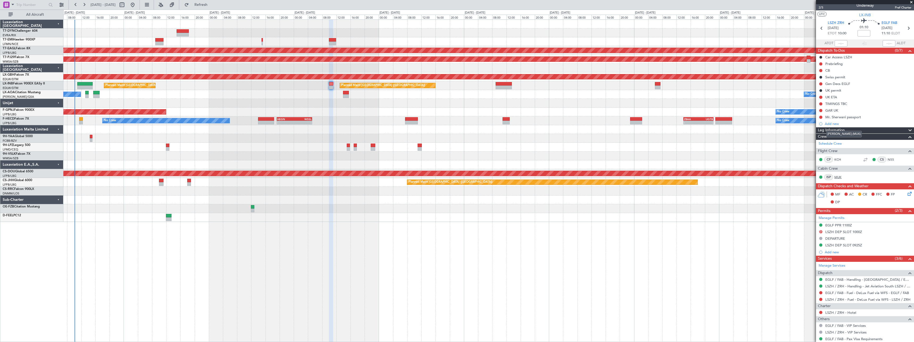
scroll to position [0, 0]
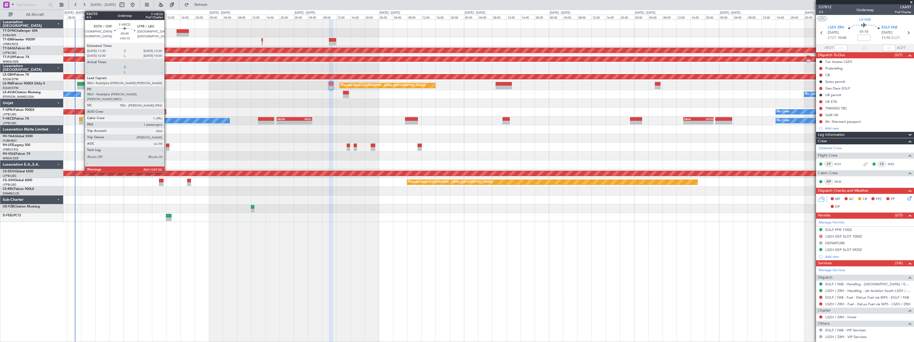
click at [82, 120] on div at bounding box center [81, 119] width 4 height 4
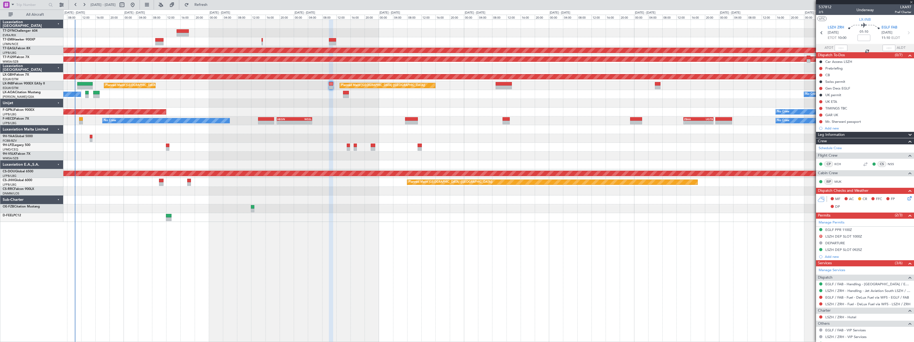
type input "+00:10"
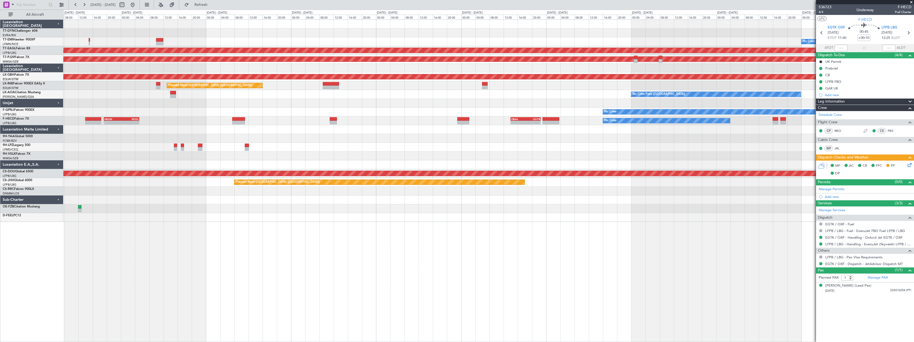
click at [363, 104] on div at bounding box center [488, 103] width 851 height 9
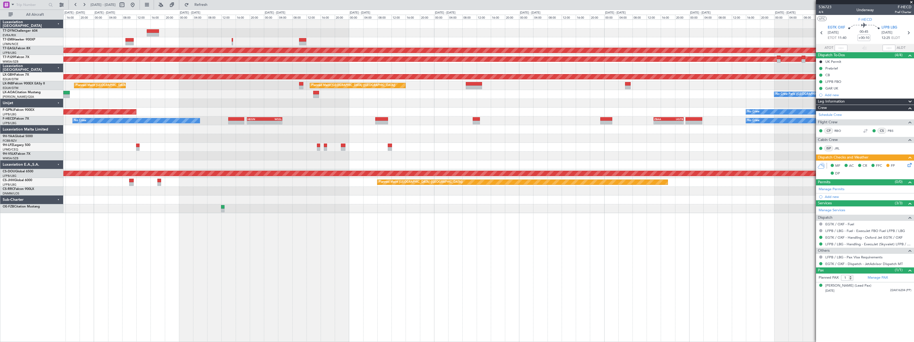
click at [358, 144] on div "No Crew Planned Maint Dubai (Al Maktoum Intl) Planned Maint Kuala Lumpur (Sulta…" at bounding box center [488, 116] width 851 height 193
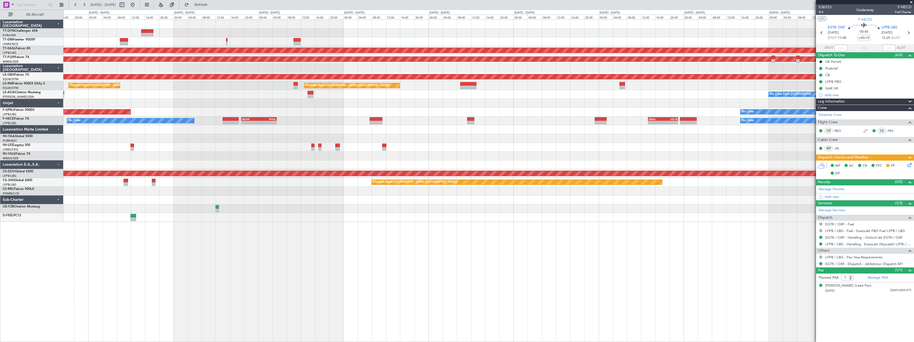
click at [186, 159] on div at bounding box center [488, 156] width 851 height 9
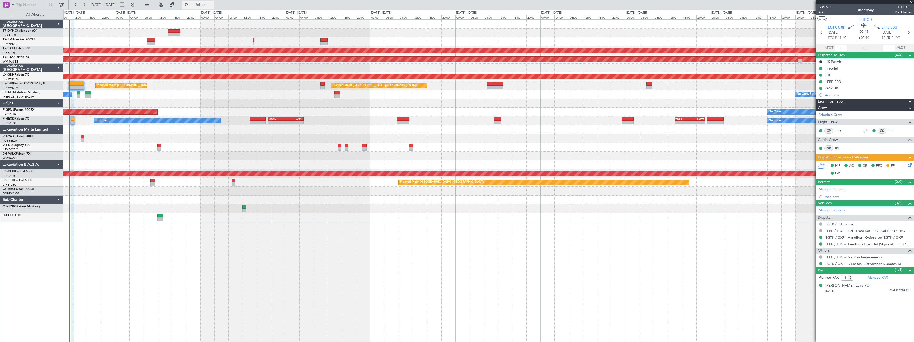
click at [212, 5] on span "Refresh" at bounding box center [201, 5] width 22 height 4
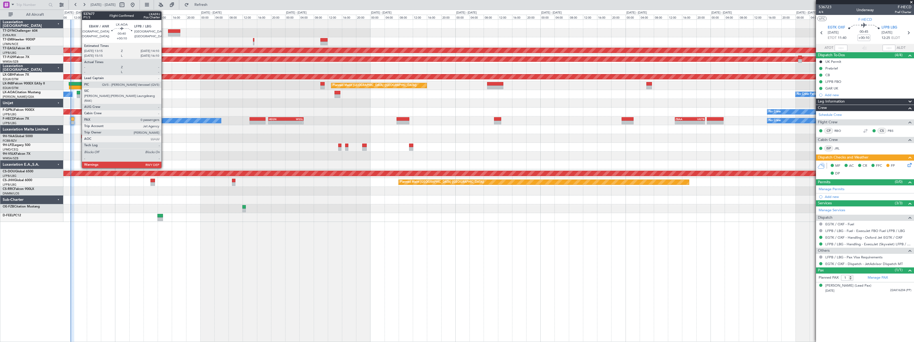
click at [79, 94] on div at bounding box center [78, 93] width 3 height 4
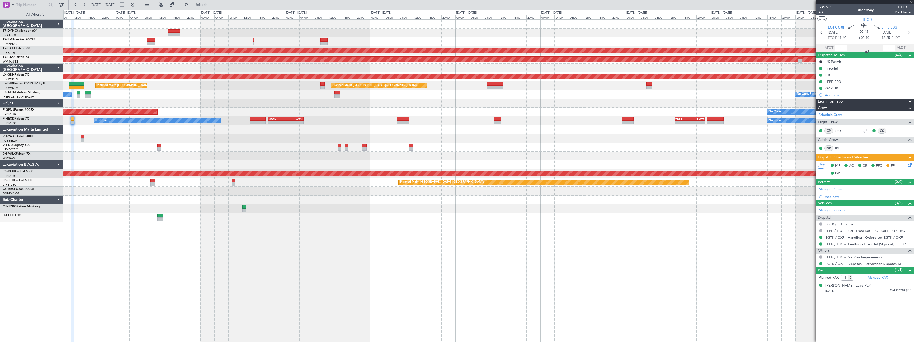
type input "0"
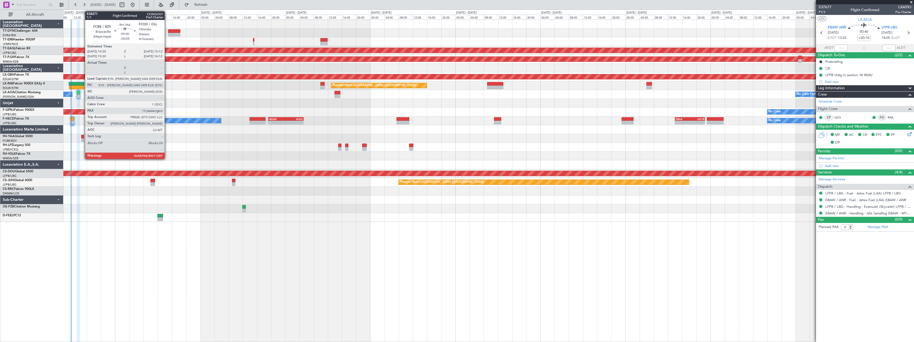
click at [82, 137] on div at bounding box center [82, 137] width 3 height 4
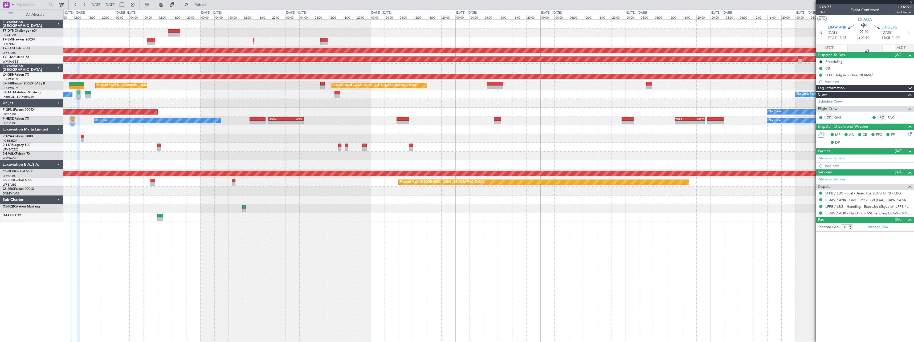
type input "-00:05"
type input "13"
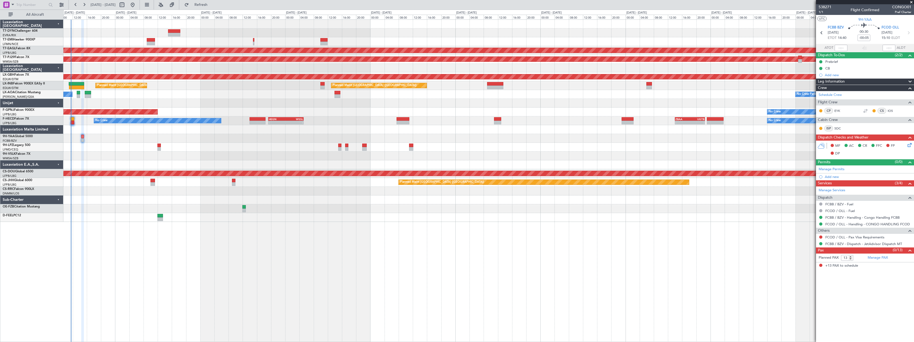
click at [846, 265] on span "+13 PAX to schedule" at bounding box center [842, 265] width 33 height 5
click at [907, 146] on icon at bounding box center [909, 144] width 4 height 4
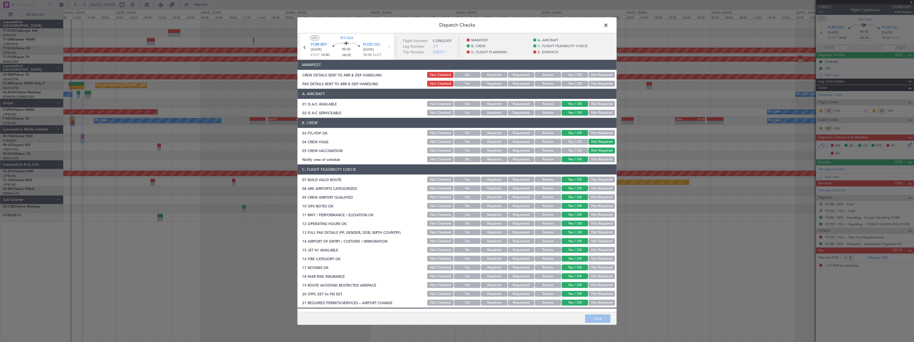
click at [601, 75] on button "Not Required" at bounding box center [602, 75] width 26 height 6
click at [598, 82] on button "Not Required" at bounding box center [602, 84] width 26 height 6
click at [599, 321] on button "Save" at bounding box center [597, 318] width 25 height 9
click at [609, 26] on span at bounding box center [609, 26] width 0 height 11
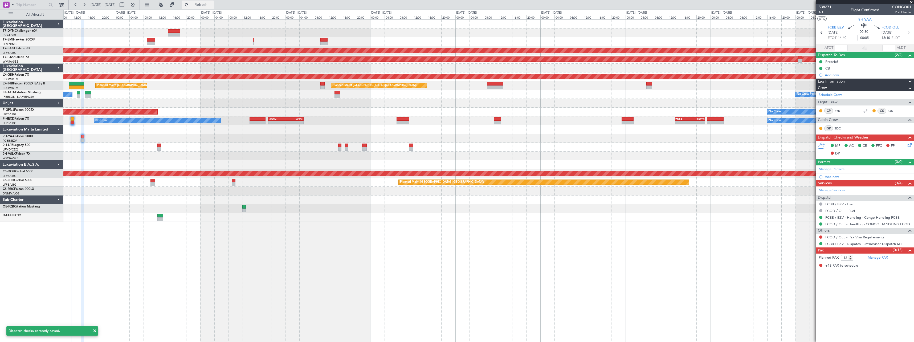
click at [210, 6] on span "Refresh" at bounding box center [201, 5] width 22 height 4
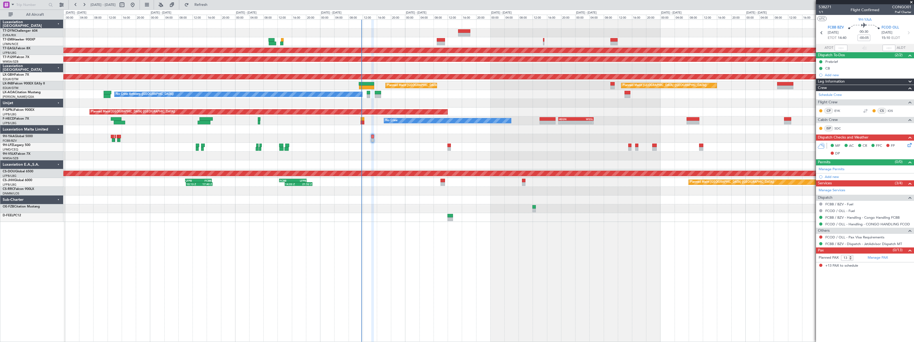
click at [376, 99] on div "No Crew Antwerp (Deurne) No Crew Paris (Le Bourget)" at bounding box center [488, 94] width 851 height 9
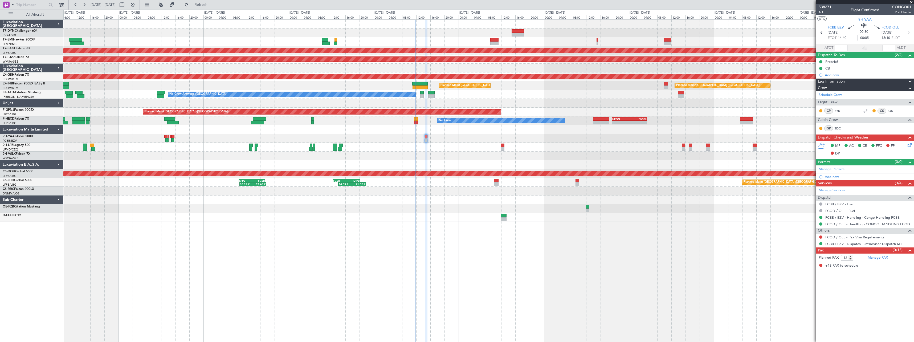
click at [489, 77] on div "Planned Maint Dubai (Al Maktoum Intl) Planned Maint Kuala Lumpur (Sultan Abdul …" at bounding box center [488, 121] width 851 height 202
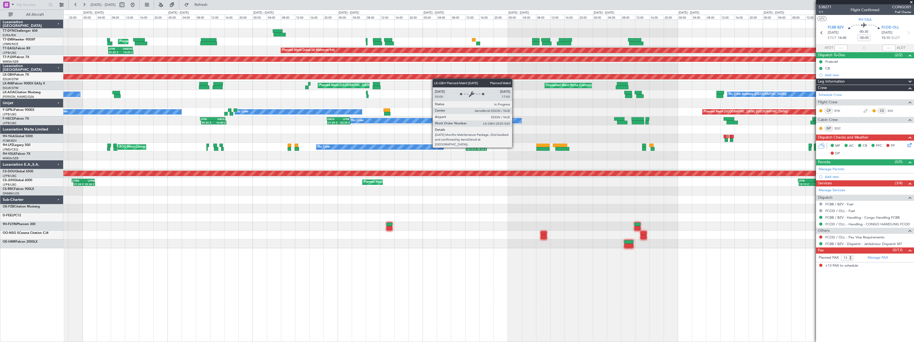
click at [484, 76] on div "Planned Maint Nurnberg" at bounding box center [762, 76] width 2005 height 5
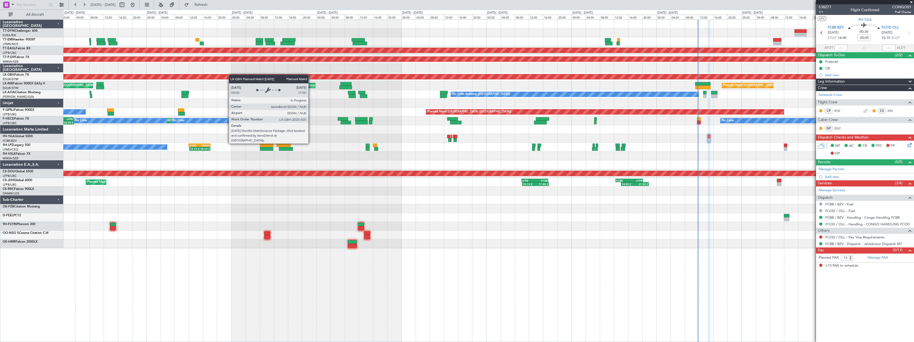
click at [0, 95] on html "26 Sep 2025 - 06 Oct 2025 Refresh Quick Links All Aircraft Planned Maint Zurich…" at bounding box center [457, 171] width 914 height 342
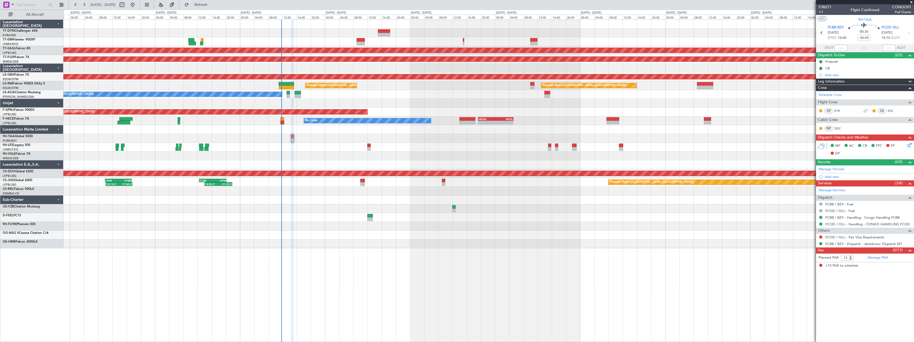
click at [154, 98] on div "No Crew Antwerp (Deurne) No Crew Paris (Le Bourget)" at bounding box center [488, 94] width 851 height 9
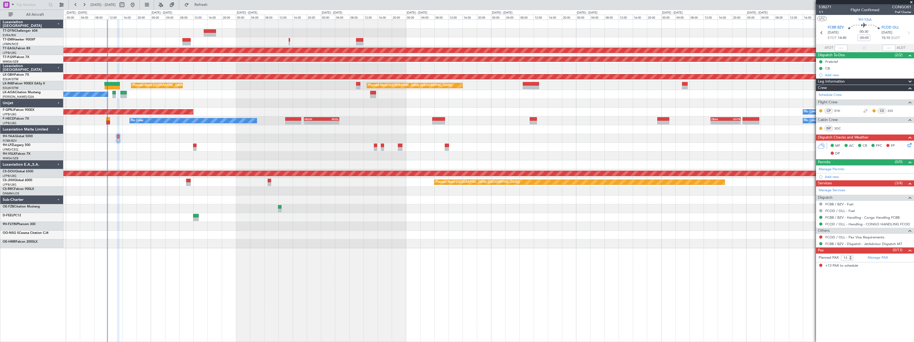
click at [127, 90] on div "No Crew Planned Maint Dubai (Al Maktoum Intl) Planned Maint Kuala Lumpur (Sulta…" at bounding box center [488, 134] width 851 height 229
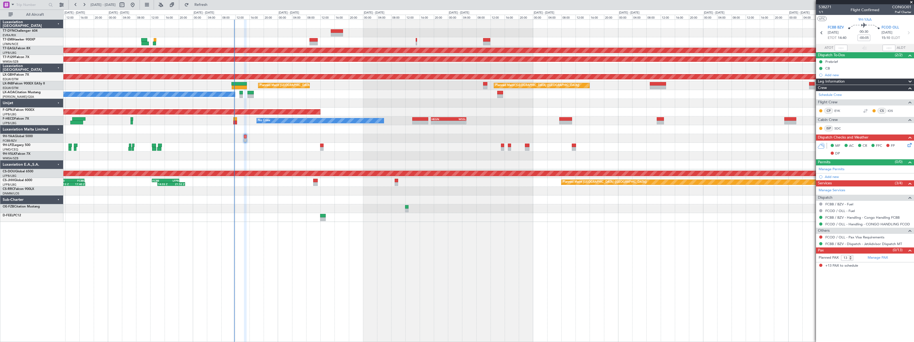
click at [266, 137] on div at bounding box center [488, 138] width 851 height 9
click at [263, 141] on div at bounding box center [488, 138] width 851 height 9
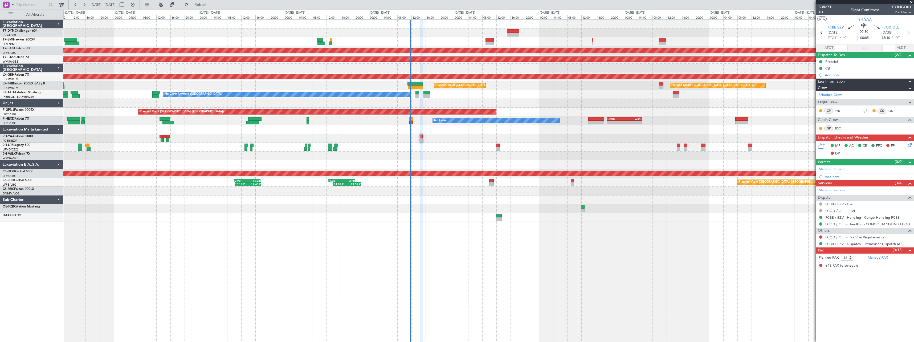
click at [275, 137] on div at bounding box center [488, 138] width 851 height 9
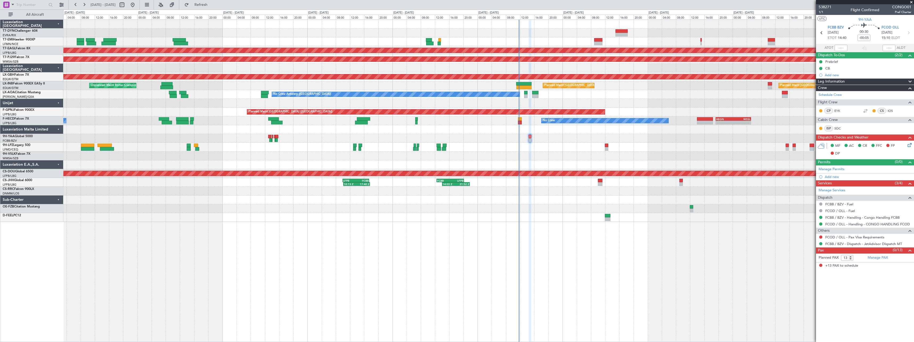
click at [280, 132] on div at bounding box center [488, 129] width 851 height 9
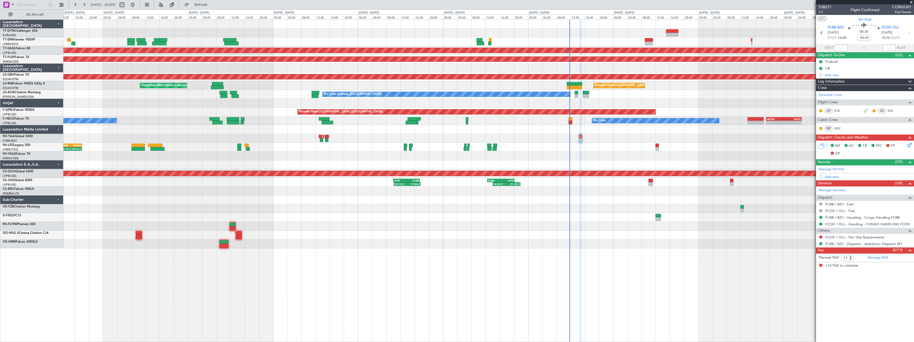
click at [286, 132] on div at bounding box center [488, 129] width 851 height 9
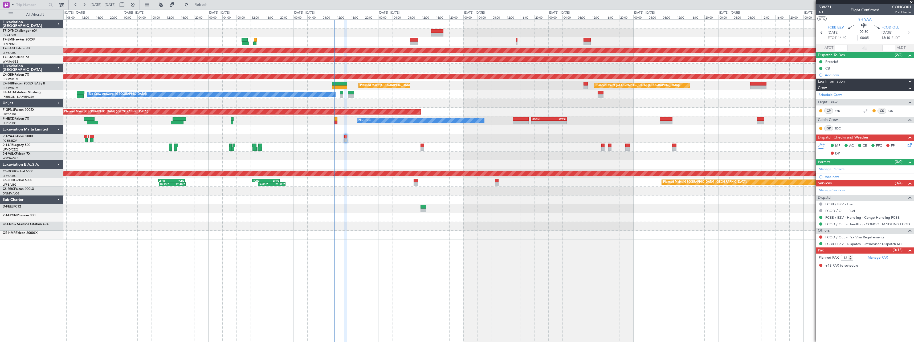
click at [50, 72] on div "Planned Maint Dubai (Al Maktoum Intl) Planned Maint Kuala Lumpur (Sultan Abdul …" at bounding box center [457, 176] width 914 height 332
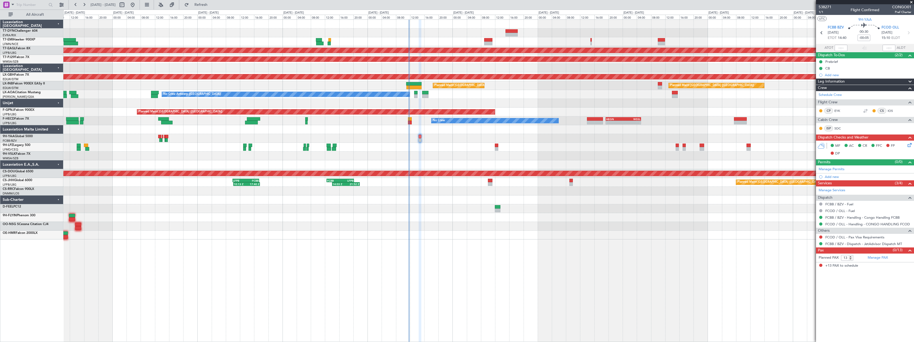
click at [311, 68] on div at bounding box center [488, 68] width 851 height 9
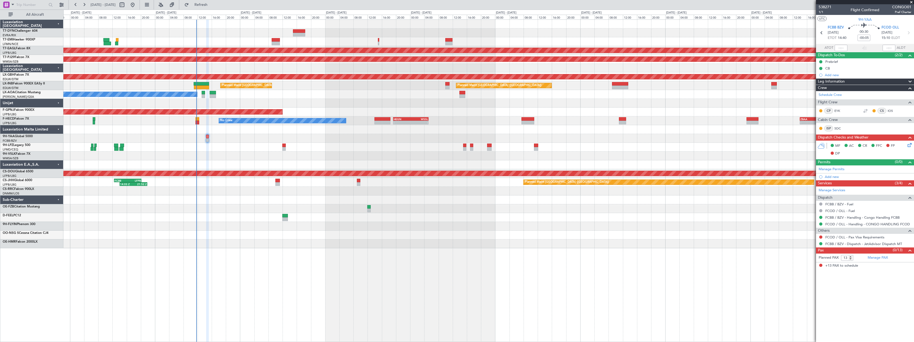
click at [17, 82] on div "No Crew Planned Maint Dubai (Al Maktoum Intl) Planned Maint Kuala Lumpur (Sulta…" at bounding box center [457, 176] width 914 height 332
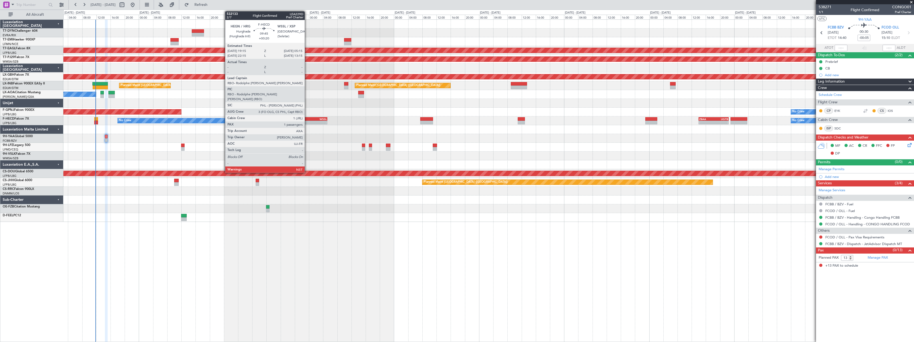
click at [307, 120] on div "HEGN" at bounding box center [301, 118] width 17 height 3
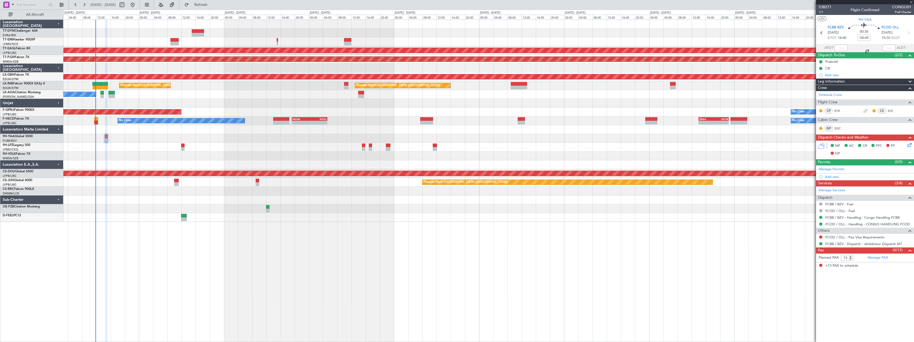
type input "+00:20"
type input "1"
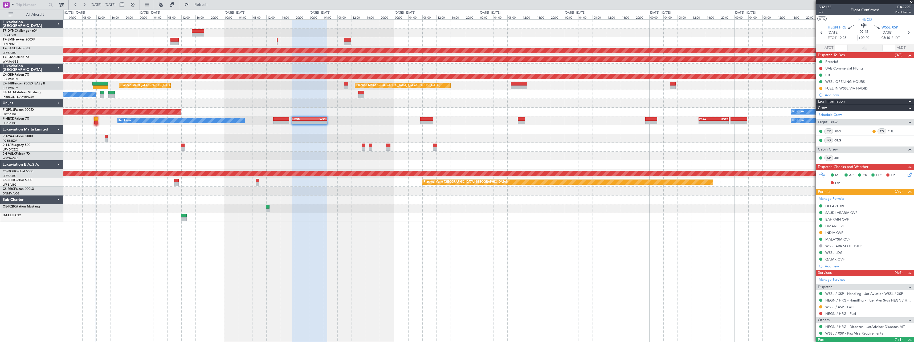
scroll to position [22, 0]
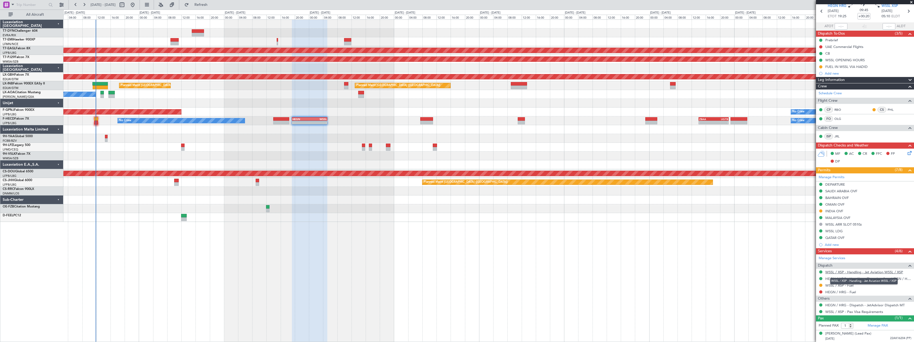
click at [890, 271] on link "WSSL / XSP - Handling - Jet Aviation WSSL / XSP" at bounding box center [865, 272] width 78 height 5
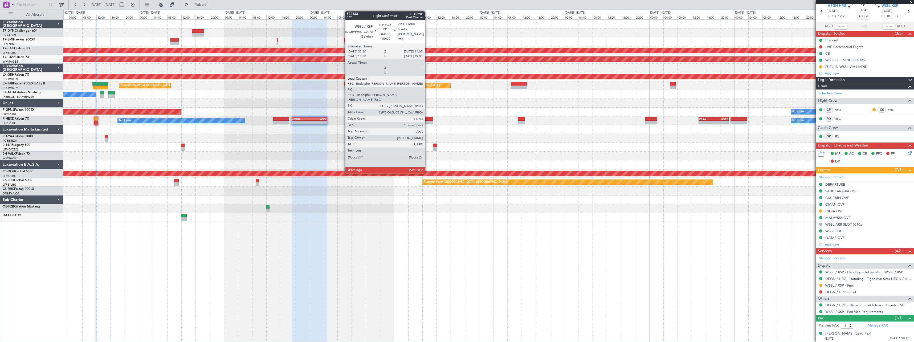
click at [427, 118] on div at bounding box center [426, 119] width 13 height 4
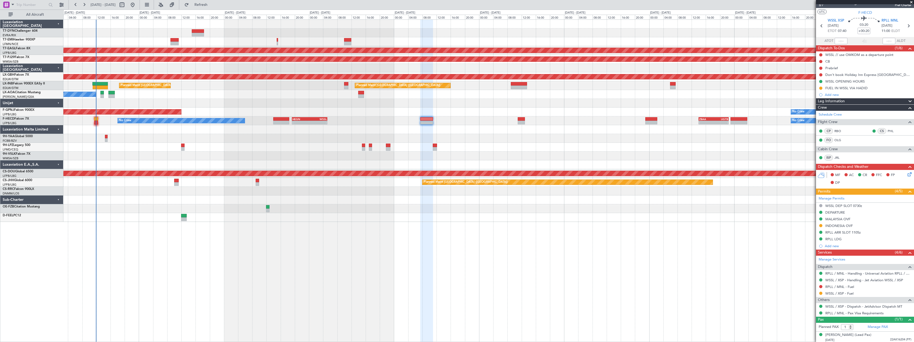
scroll to position [8, 0]
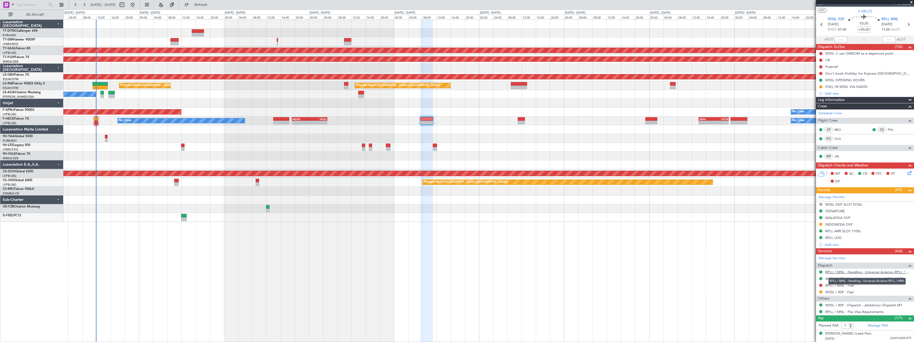
click at [891, 272] on link "RPLL / MNL - Handling - Universal Aviation RPLL / MNL" at bounding box center [869, 272] width 86 height 5
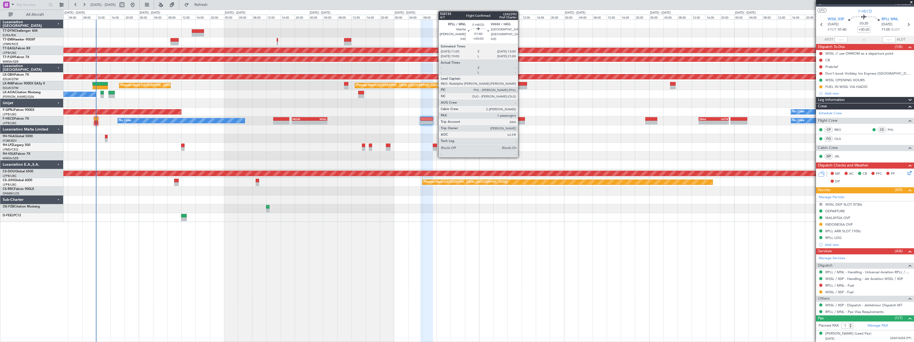
click at [521, 120] on div at bounding box center [521, 119] width 7 height 4
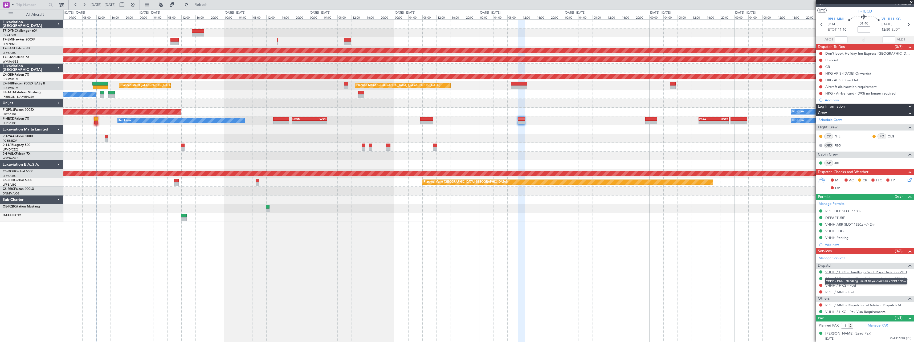
click at [884, 272] on link "VHHH / HKG - Handling - Saint Royal Aviation VHHH / HKG" at bounding box center [869, 272] width 86 height 5
drag, startPoint x: 890, startPoint y: 272, endPoint x: 891, endPoint y: 269, distance: 2.7
click at [891, 270] on link "VHHH / HKG - Handling - Saint Royal Aviation VHHH / HKG" at bounding box center [869, 272] width 86 height 5
click at [865, 273] on link "VHHH / HKG - Handling - Saint Royal Aviation VHHH / HKG" at bounding box center [869, 272] width 86 height 5
click at [877, 278] on link "RPLL / MNL - Handling - Universal Aviation RPLL / MNL" at bounding box center [869, 279] width 86 height 5
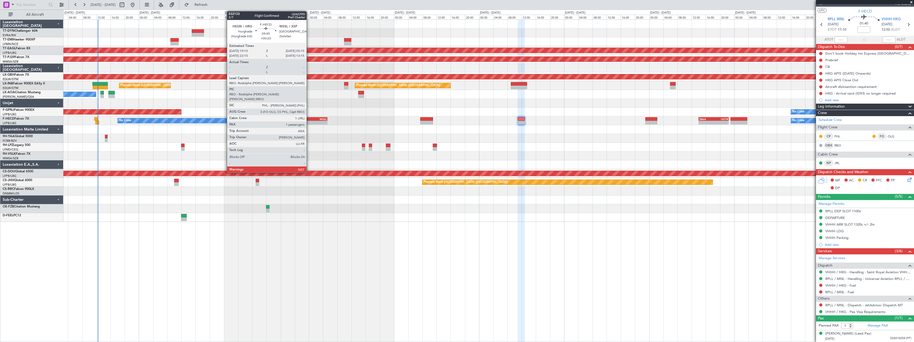
click at [309, 117] on div "HEGN" at bounding box center [301, 118] width 17 height 3
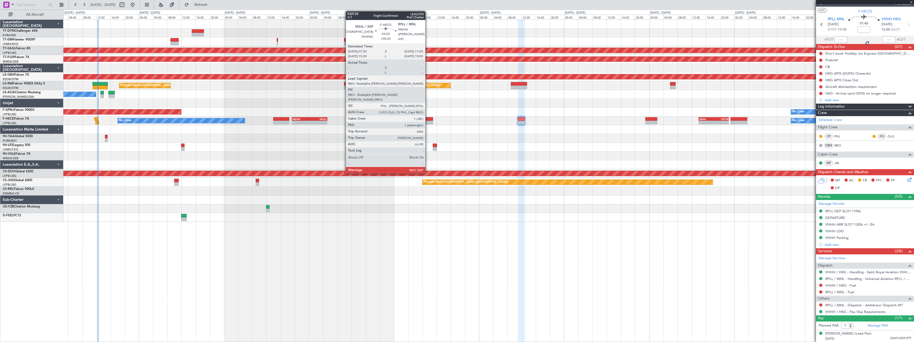
click at [428, 119] on div at bounding box center [426, 119] width 13 height 4
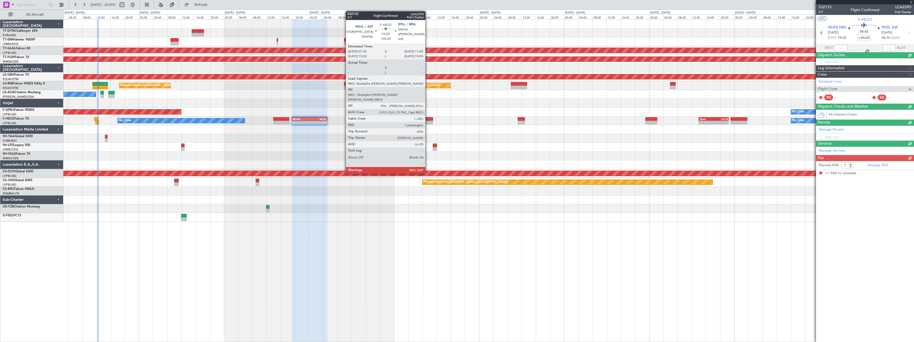
scroll to position [0, 0]
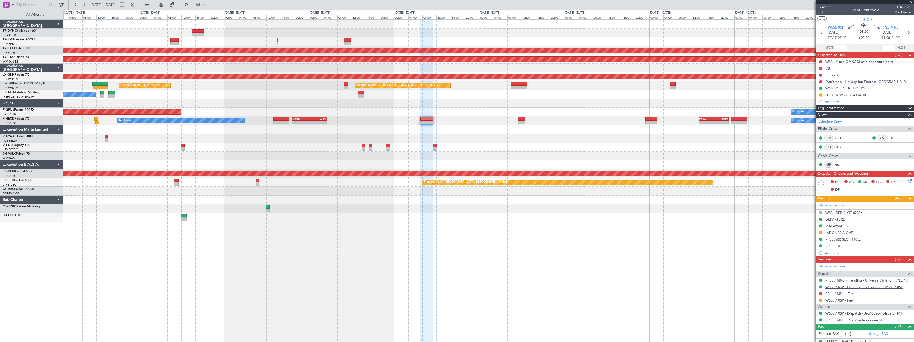
click at [871, 288] on link "WSSL / XSP - Handling - Jet Aviation WSSL / XSP" at bounding box center [865, 287] width 78 height 5
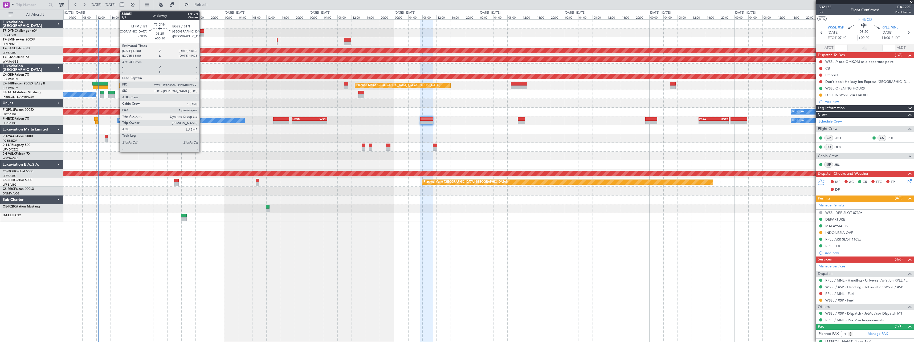
click at [220, 39] on div "No Crew Planned Maint Dubai (Al Maktoum Intl) Planned Maint Kuala Lumpur (Sulta…" at bounding box center [488, 121] width 851 height 202
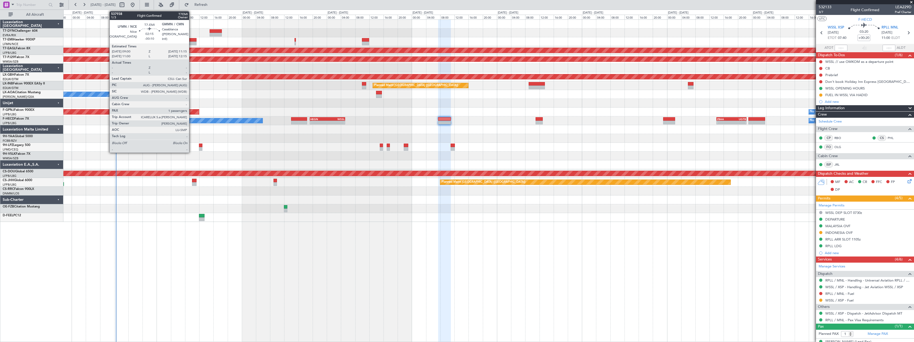
click at [192, 40] on div at bounding box center [192, 40] width 8 height 4
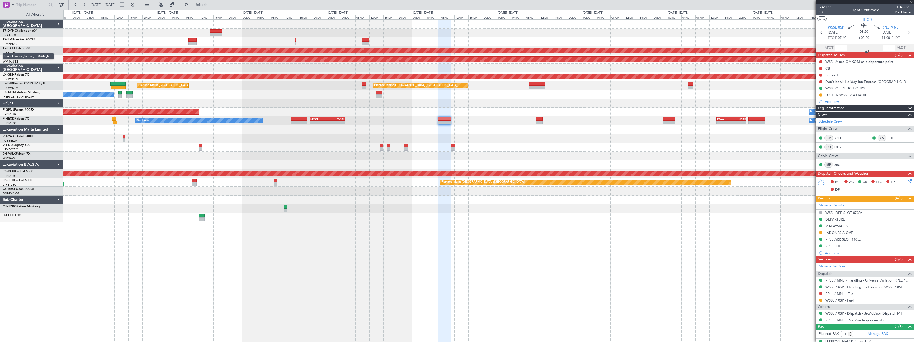
type input "-00:10"
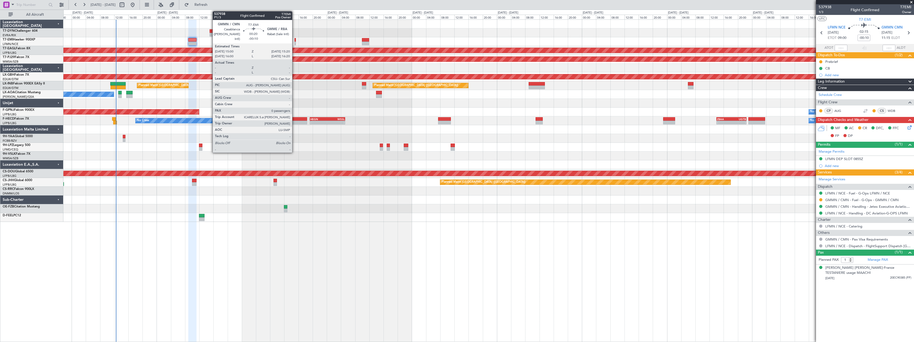
click at [295, 41] on div at bounding box center [295, 40] width 1 height 4
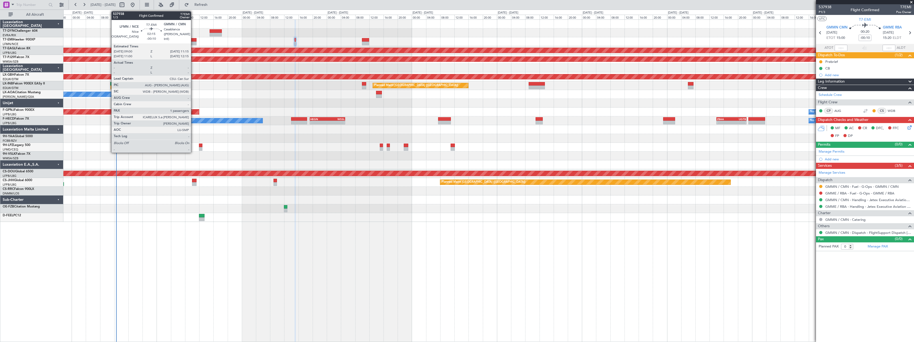
click at [193, 39] on div at bounding box center [192, 40] width 8 height 4
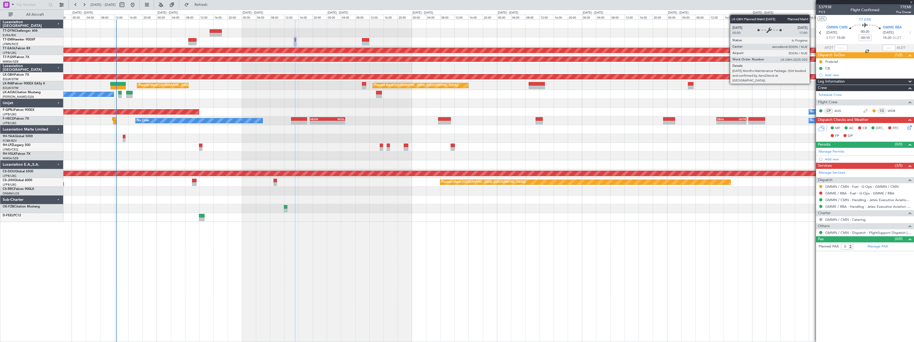
type input "1"
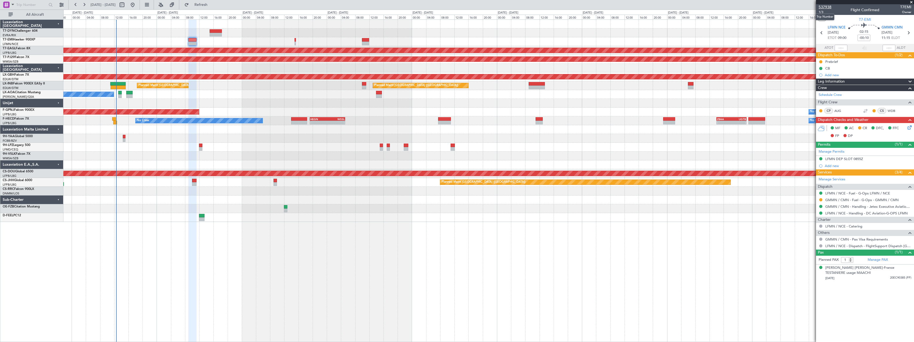
click at [825, 7] on span "537938" at bounding box center [825, 7] width 13 height 6
click at [210, 5] on span "Refreshing..." at bounding box center [201, 5] width 22 height 4
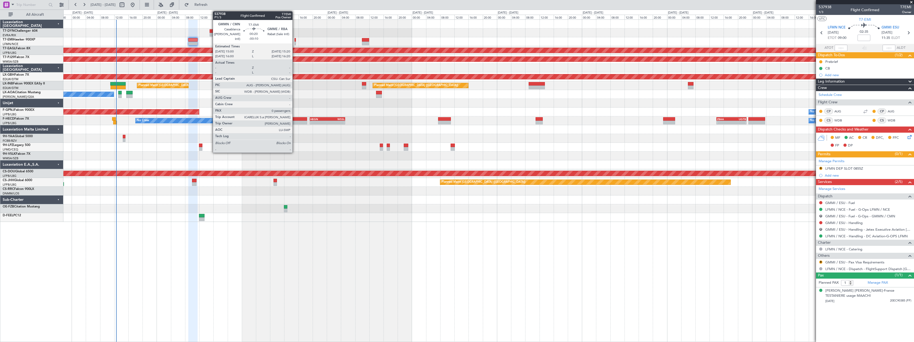
click at [295, 39] on div at bounding box center [295, 40] width 1 height 4
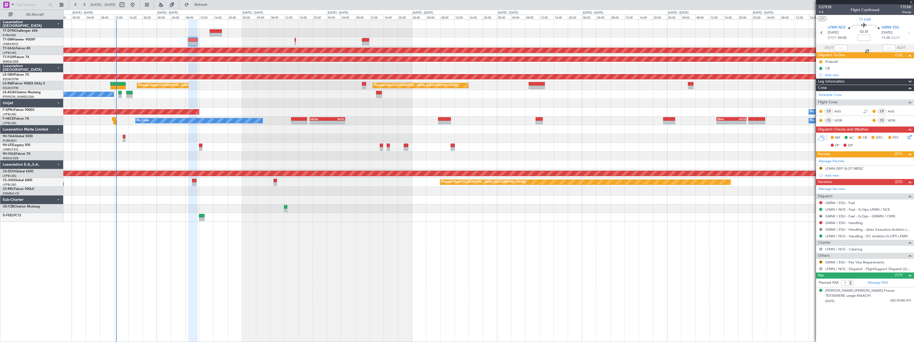
type input "-00:10"
type input "0"
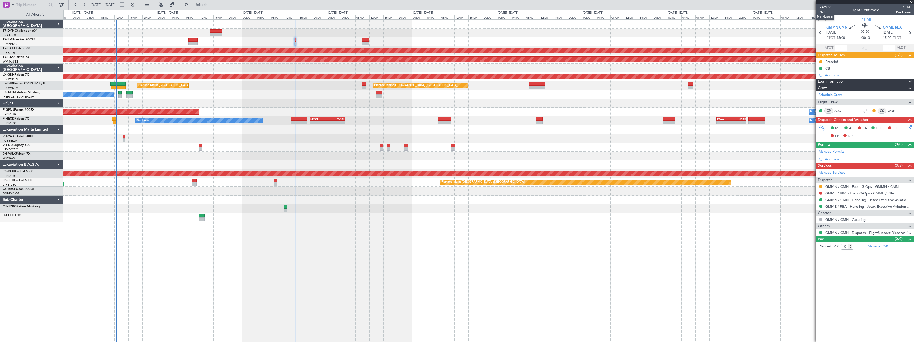
click at [828, 7] on span "537938" at bounding box center [825, 7] width 13 height 6
click at [212, 4] on span "Refresh" at bounding box center [201, 5] width 22 height 4
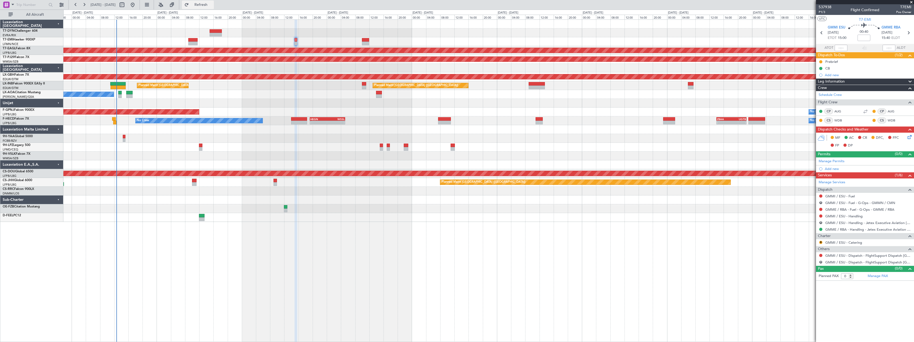
click at [212, 5] on span "Refresh" at bounding box center [201, 5] width 22 height 4
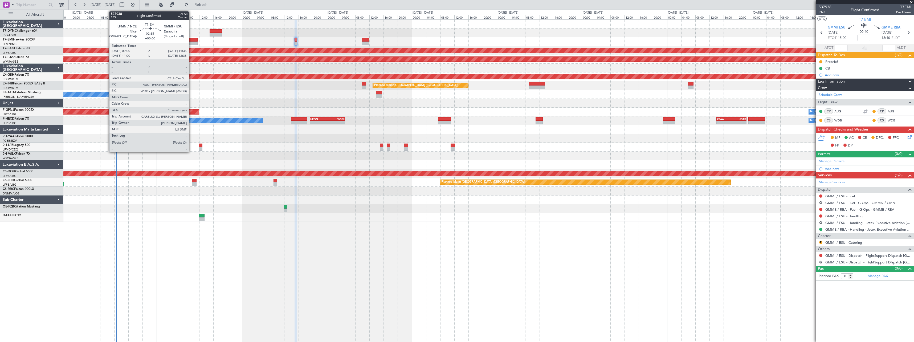
click at [191, 39] on div at bounding box center [192, 40] width 9 height 4
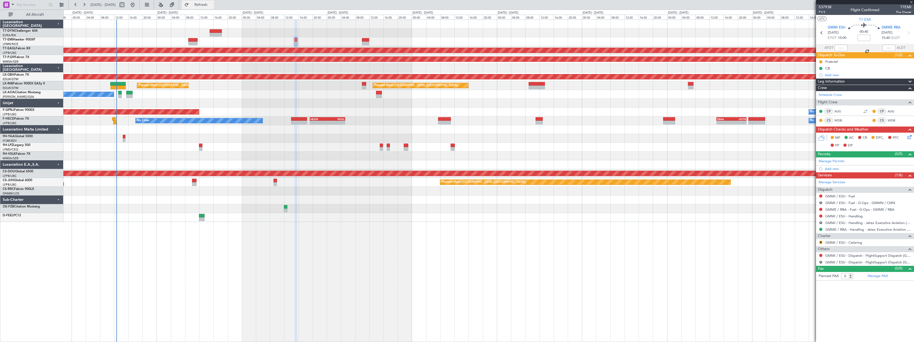
type input "1"
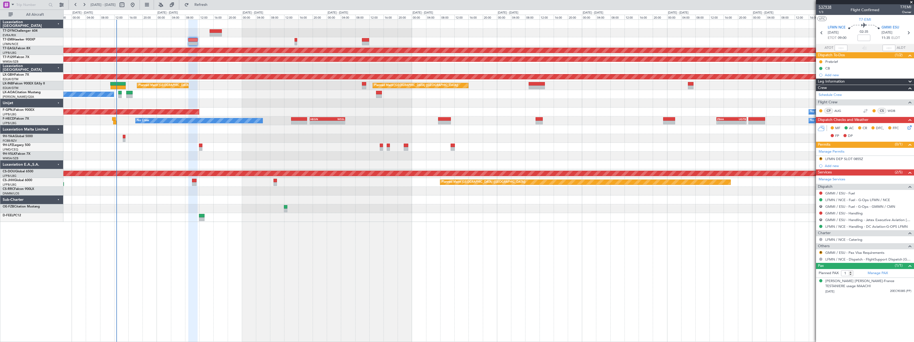
click at [820, 6] on span "537938" at bounding box center [825, 7] width 13 height 6
click at [861, 213] on link "GMMI / ESU - Handling" at bounding box center [844, 213] width 37 height 5
click at [209, 5] on span "Refresh" at bounding box center [201, 5] width 22 height 4
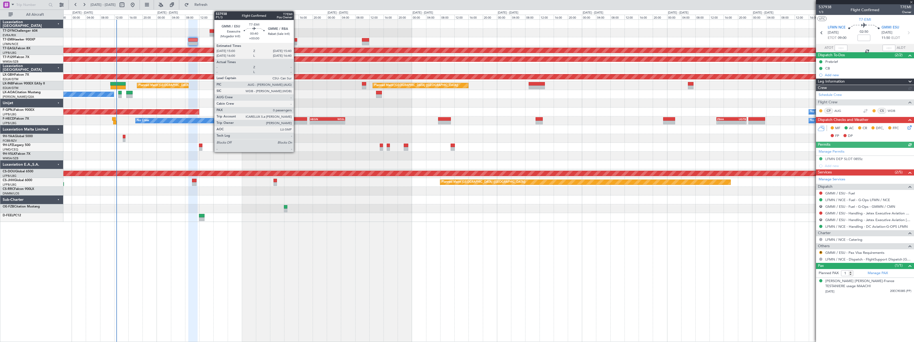
type input "+00:05"
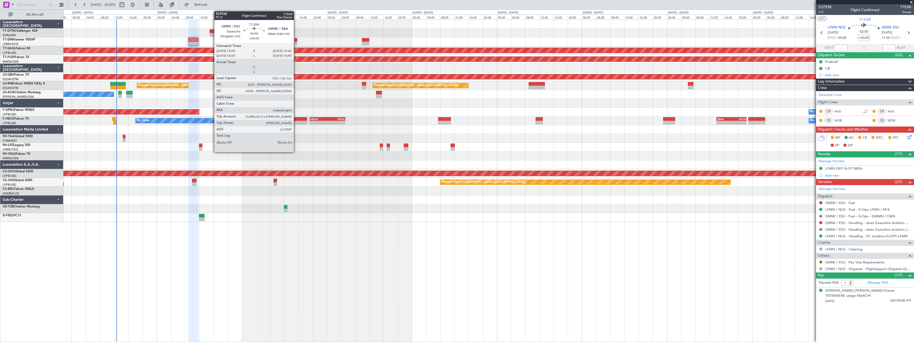
click at [296, 39] on div at bounding box center [296, 40] width 2 height 4
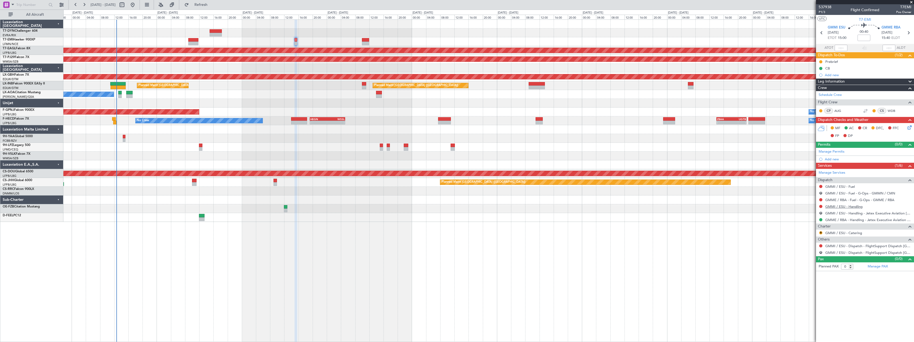
click at [858, 207] on link "GMMI / ESU - Handling" at bounding box center [844, 206] width 37 height 5
click at [212, 5] on span "Refresh" at bounding box center [201, 5] width 22 height 4
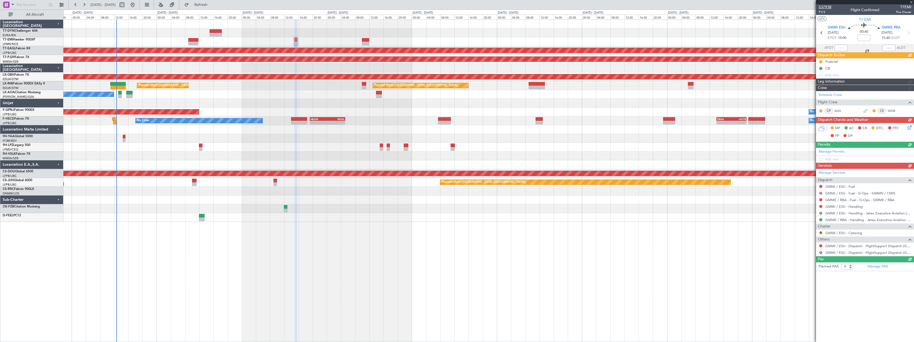
click at [824, 9] on span "537938" at bounding box center [825, 7] width 13 height 6
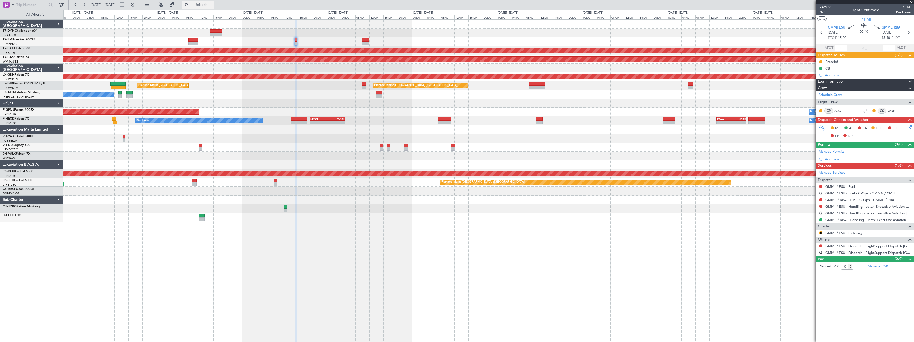
click at [201, 7] on button "Refresh" at bounding box center [198, 5] width 32 height 9
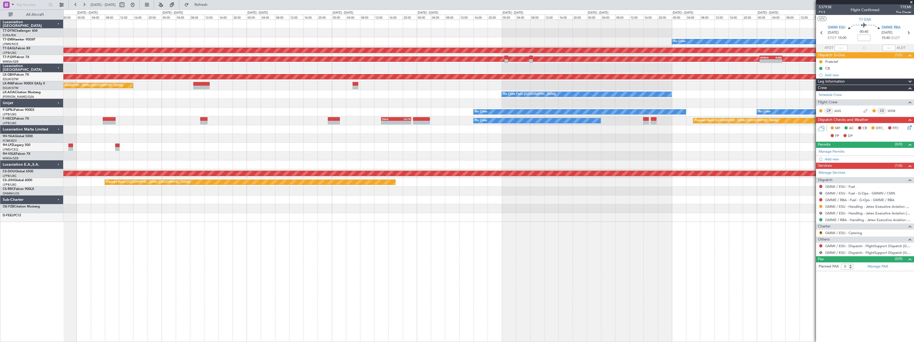
click at [307, 129] on div at bounding box center [488, 129] width 851 height 9
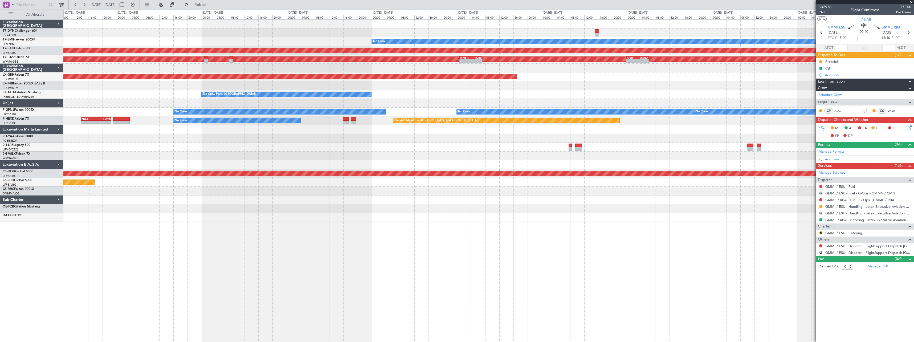
click at [320, 127] on div at bounding box center [488, 129] width 851 height 9
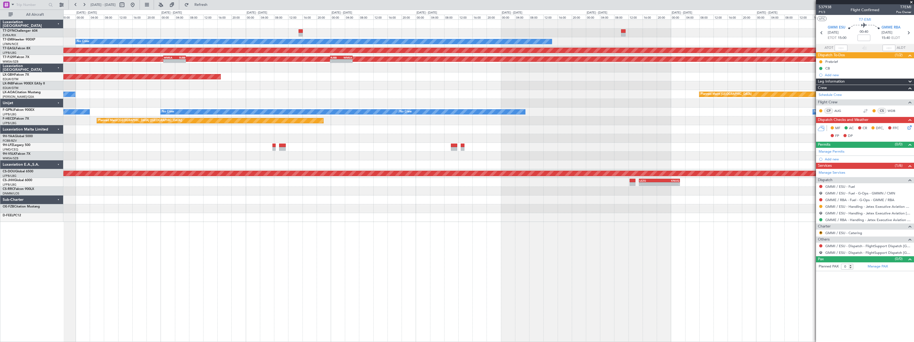
click at [343, 132] on div at bounding box center [488, 129] width 851 height 9
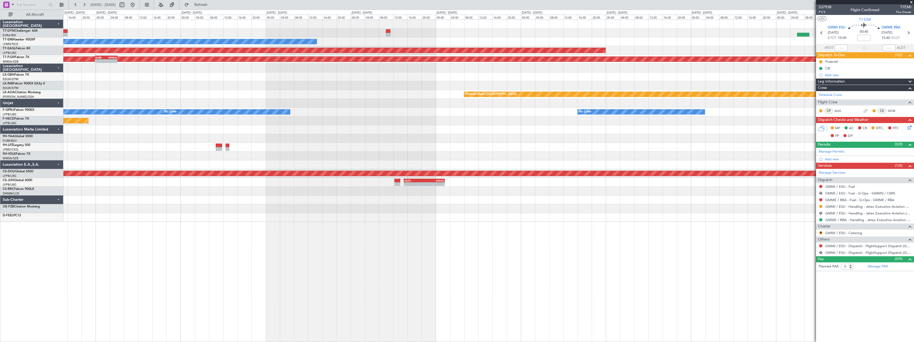
click at [326, 115] on div "No Crew No Crew No Crew No Crew" at bounding box center [488, 112] width 851 height 9
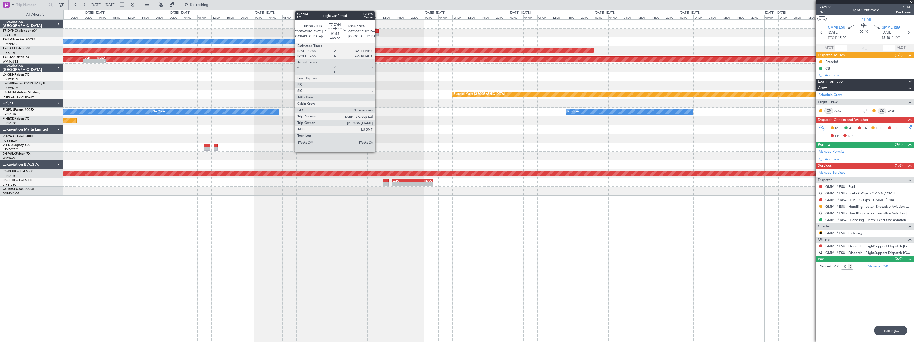
click at [377, 29] on div at bounding box center [376, 31] width 5 height 4
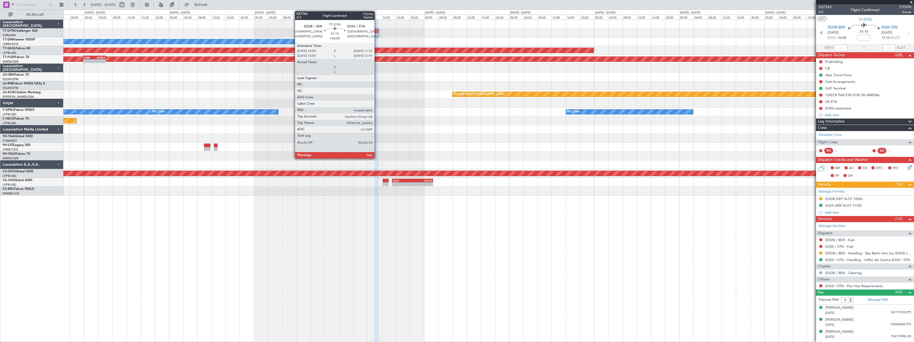
click at [377, 31] on div at bounding box center [376, 31] width 5 height 4
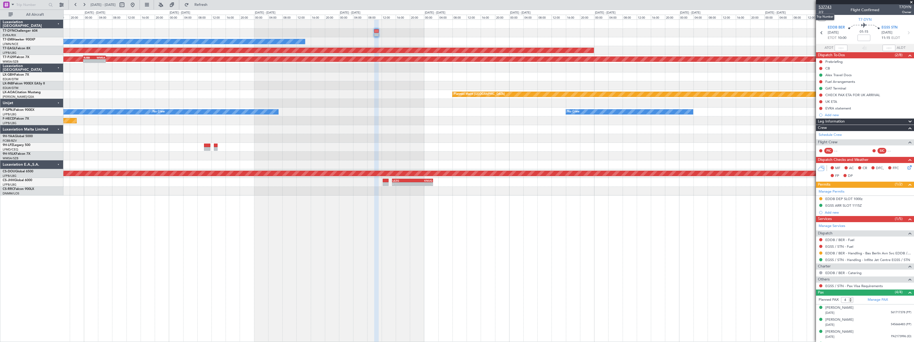
click at [824, 8] on span "537743" at bounding box center [825, 7] width 13 height 6
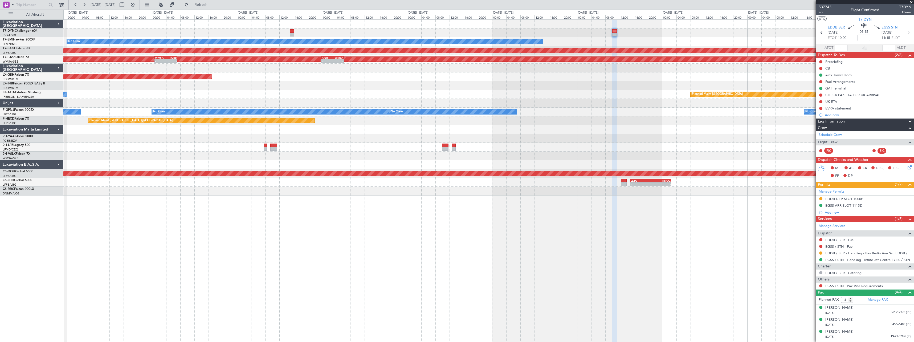
click at [351, 47] on div "No Crew Planned Maint Dubai (Al Maktoum Intl) Planned Maint Kuala Lumpur (Sulta…" at bounding box center [488, 108] width 851 height 176
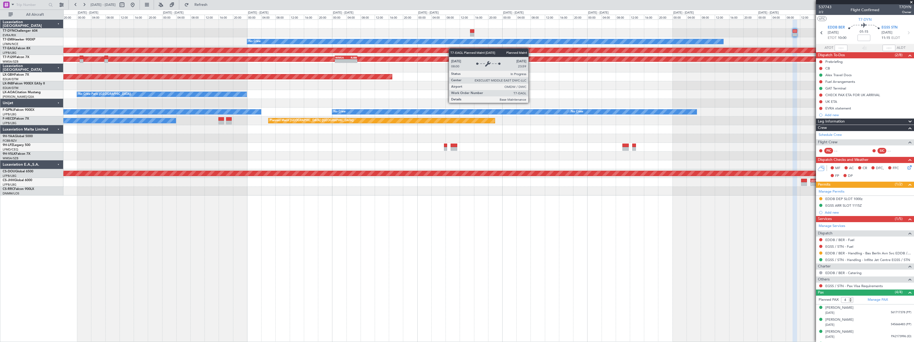
click at [447, 48] on div "Planned Maint Dubai (Al Maktoum Intl)" at bounding box center [488, 50] width 851 height 9
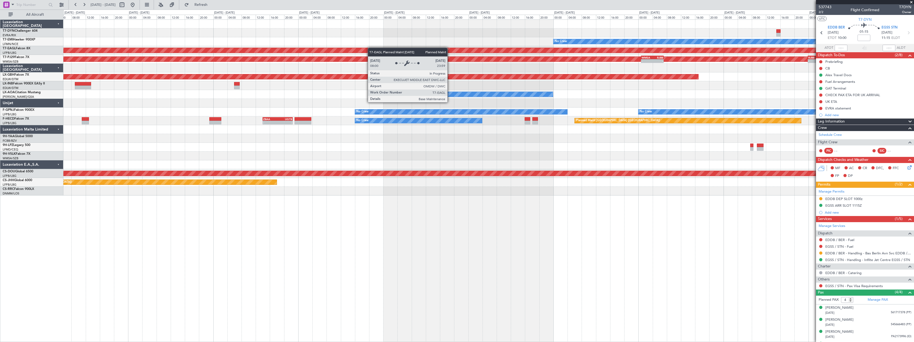
click at [583, 48] on div "No Crew Planned Maint [GEOGRAPHIC_DATA] (Al Maktoum Intl) Planned Maint [GEOGRA…" at bounding box center [488, 108] width 851 height 176
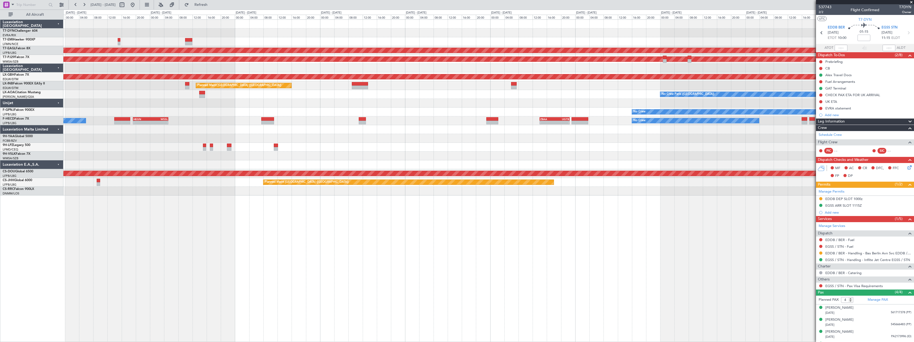
click at [519, 42] on div "No Crew Planned Maint Dubai (Al Maktoum Intl) Planned Maint Kuala Lumpur (Sulta…" at bounding box center [488, 108] width 851 height 176
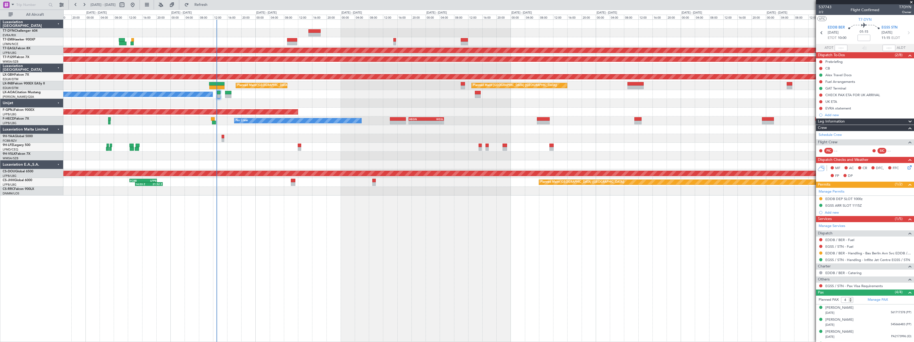
click at [353, 23] on div at bounding box center [488, 24] width 851 height 9
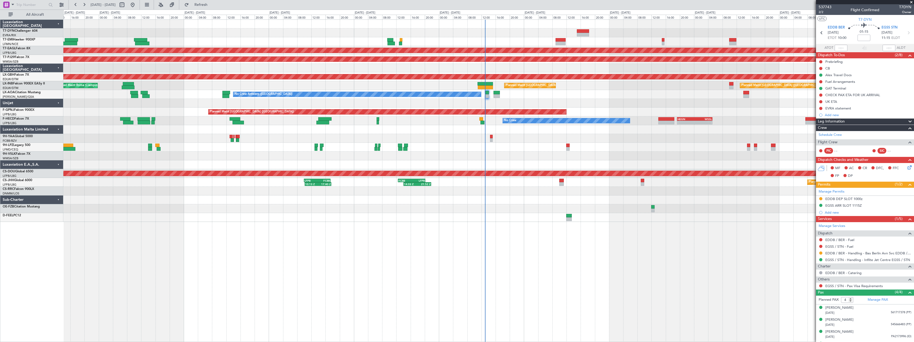
click at [526, 30] on div "Planned Maint Dubai (Al Maktoum Intl) Planned Maint Kuala Lumpur (Sultan Abdul …" at bounding box center [488, 121] width 851 height 202
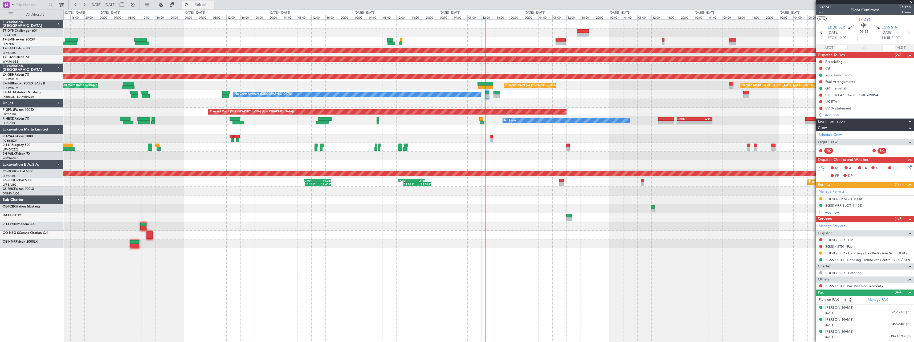
click at [206, 3] on button "Refresh" at bounding box center [198, 5] width 32 height 9
click at [208, 4] on button "Refreshing..." at bounding box center [198, 5] width 32 height 9
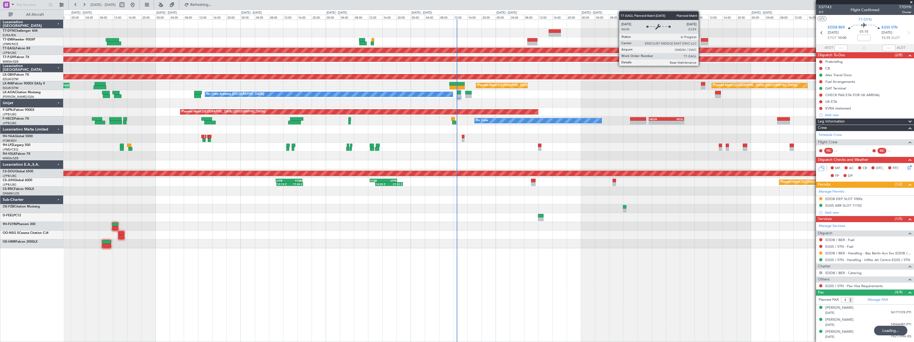
click at [160, 54] on div "Planned Maint Dubai (Al Maktoum Intl)" at bounding box center [488, 50] width 851 height 9
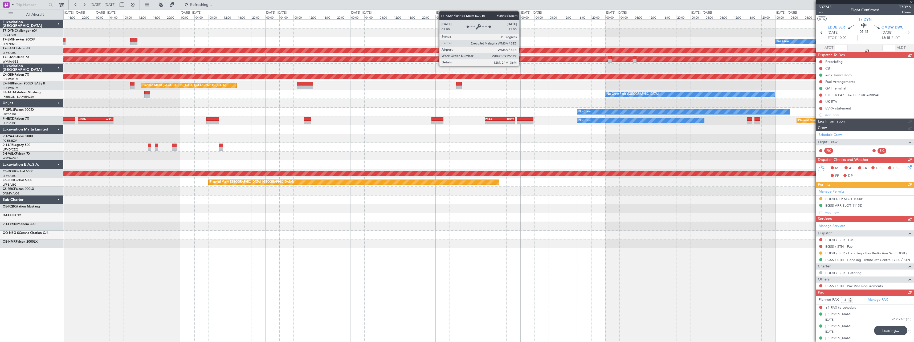
click at [198, 65] on div "No Crew Planned Maint Dubai (Al Maktoum Intl) Planned Maint Kuala Lumpur (Sulta…" at bounding box center [488, 134] width 851 height 229
type input "5"
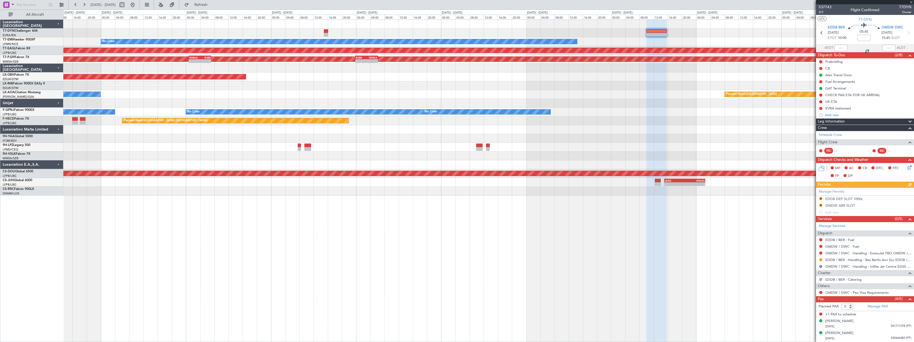
click at [169, 62] on div "No Crew Planned Maint Dubai (Al Maktoum Intl) Planned Maint Kuala Lumpur (Sulta…" at bounding box center [488, 108] width 851 height 176
click at [318, 33] on div at bounding box center [488, 33] width 851 height 9
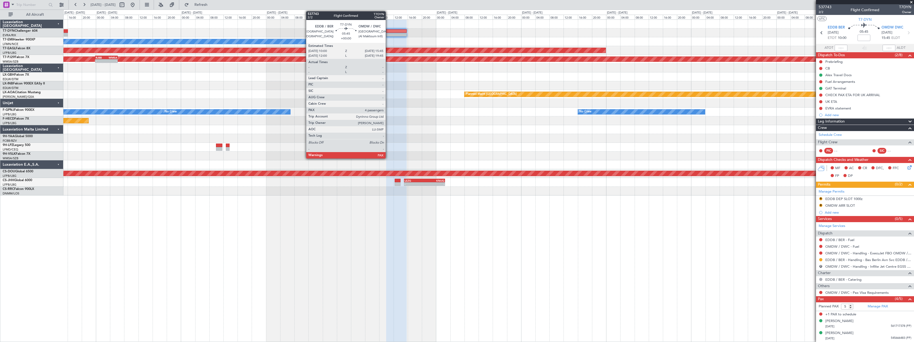
click at [388, 33] on div at bounding box center [396, 31] width 21 height 4
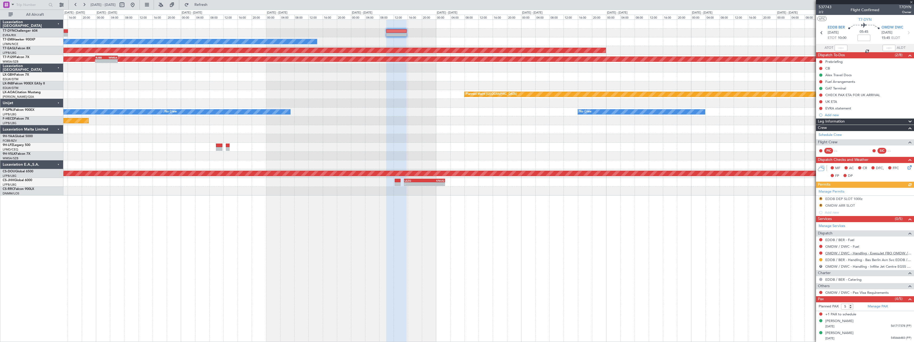
scroll to position [23, 0]
click at [892, 309] on div "Manage PAX" at bounding box center [889, 306] width 49 height 9
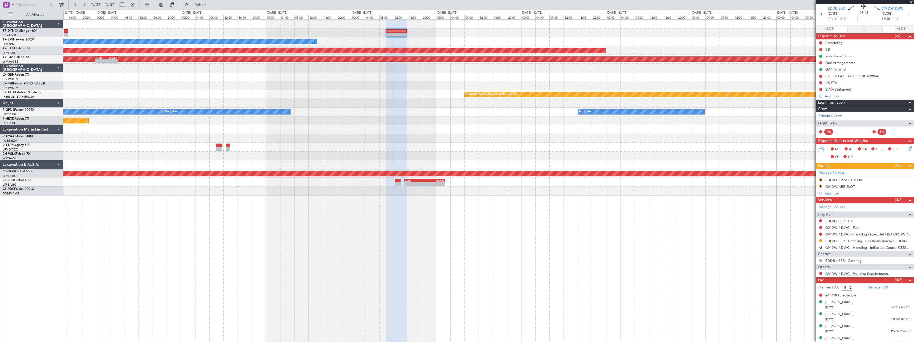
scroll to position [23, 0]
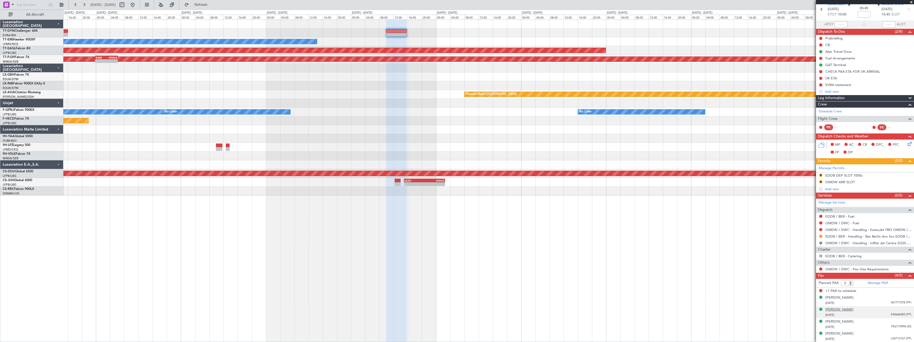
click at [851, 309] on div "[PERSON_NAME]" at bounding box center [840, 309] width 28 height 5
click at [214, 7] on button "Refresh" at bounding box center [198, 5] width 32 height 9
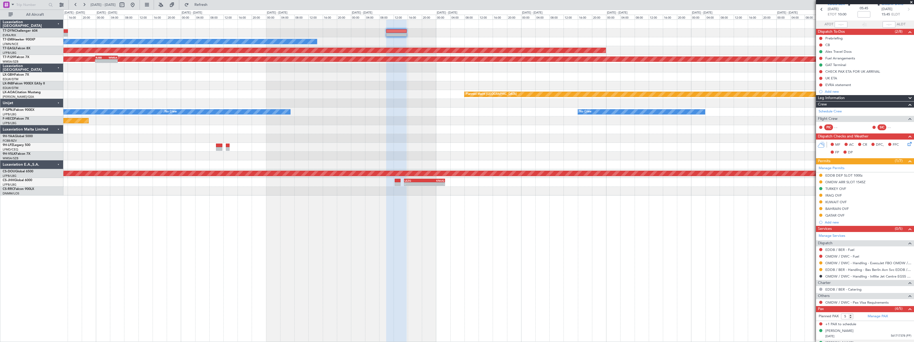
click at [442, 79] on div "Planned Maint Nurnberg" at bounding box center [488, 76] width 851 height 9
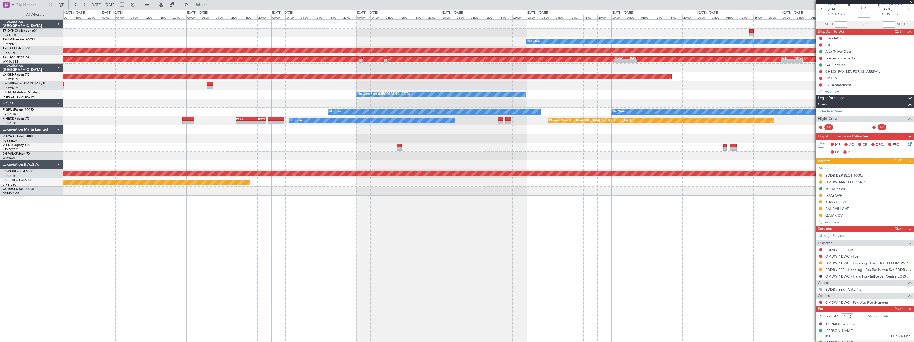
click at [471, 89] on div "No Crew Planned Maint [GEOGRAPHIC_DATA] (Al Maktoum Intl) Planned Maint [GEOGRA…" at bounding box center [488, 108] width 851 height 176
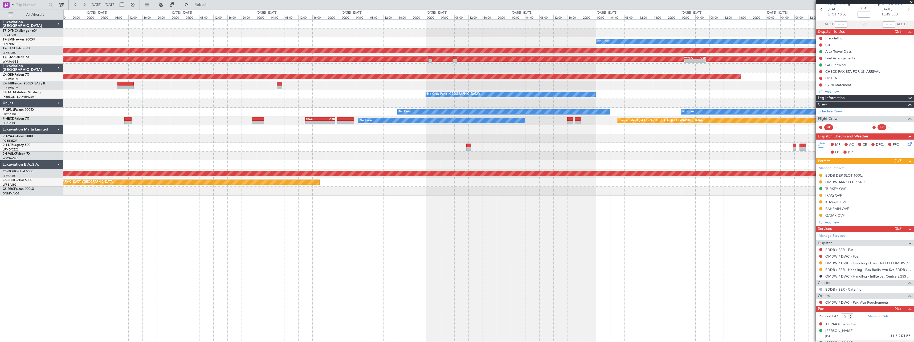
click at [344, 73] on div "No Crew Planned Maint [GEOGRAPHIC_DATA] (Al Maktoum Intl) Planned Maint [GEOGRA…" at bounding box center [488, 108] width 851 height 176
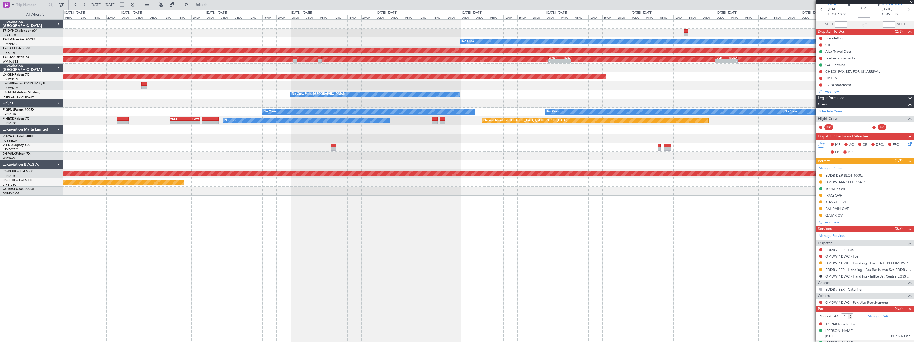
click at [233, 98] on div "No Crew Paris ([GEOGRAPHIC_DATA]) Planned Maint [GEOGRAPHIC_DATA]" at bounding box center [488, 94] width 851 height 9
click at [212, 6] on span "Refresh" at bounding box center [201, 5] width 22 height 4
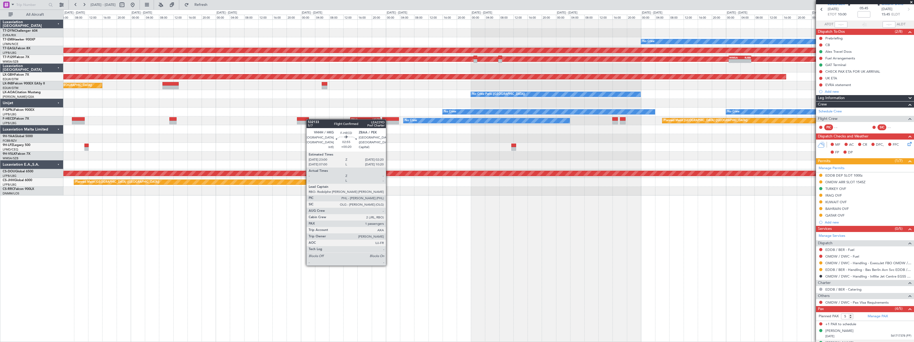
click at [308, 119] on div "No Crew Planned Maint [GEOGRAPHIC_DATA] (Al Maktoum Intl) Planned Maint [GEOGRA…" at bounding box center [488, 108] width 851 height 176
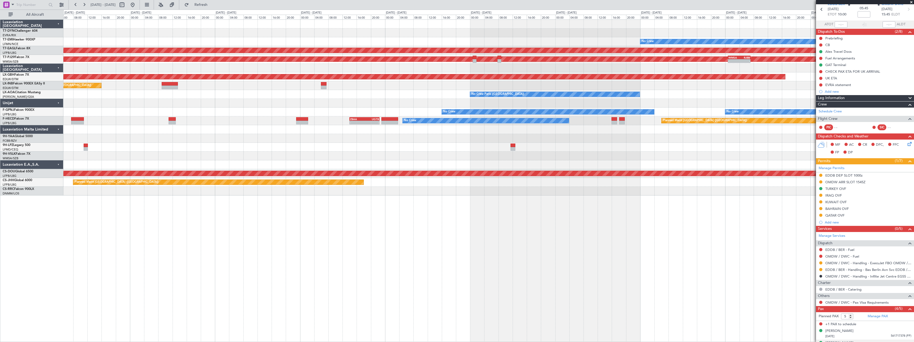
click at [380, 110] on div "No Crew Planned Maint [GEOGRAPHIC_DATA] (Al Maktoum Intl) Planned Maint [GEOGRA…" at bounding box center [488, 108] width 851 height 176
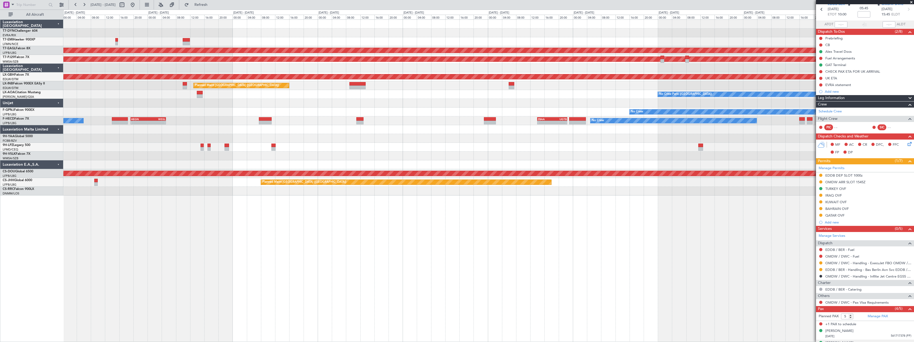
click at [391, 116] on div "No Crew No Crew Planned Maint [GEOGRAPHIC_DATA] ([GEOGRAPHIC_DATA])" at bounding box center [488, 112] width 851 height 9
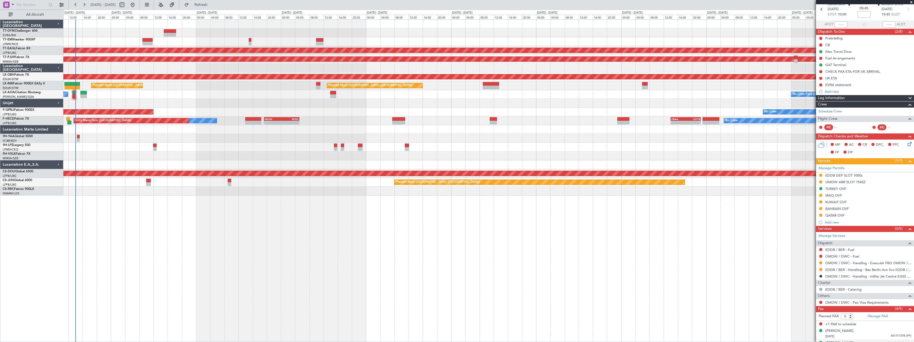
click at [218, 119] on div "No Crew Planned Maint [GEOGRAPHIC_DATA] (Al Maktoum Intl) Planned Maint [GEOGRA…" at bounding box center [488, 108] width 851 height 176
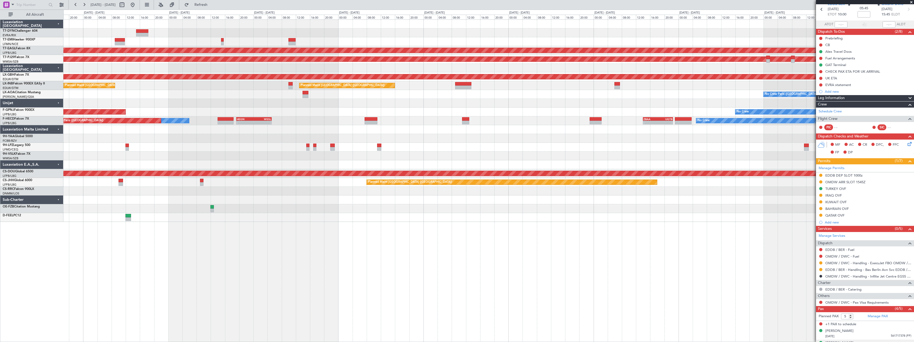
click at [194, 38] on div "No Crew Planned Maint [GEOGRAPHIC_DATA] (Al Maktoum Intl) Planned Maint [GEOGRA…" at bounding box center [488, 121] width 851 height 202
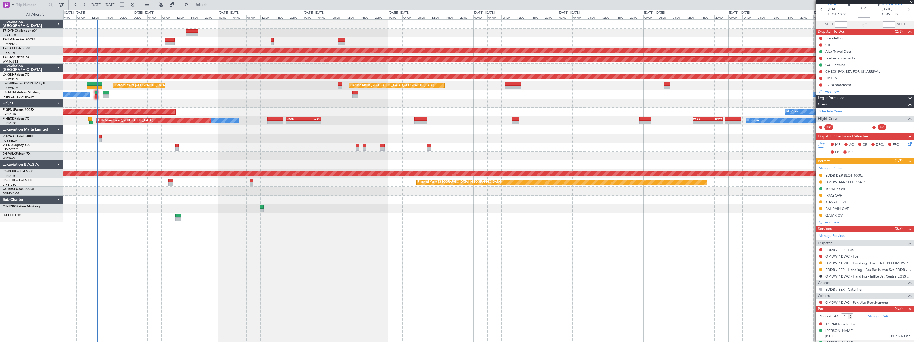
click at [329, 33] on div at bounding box center [488, 33] width 851 height 9
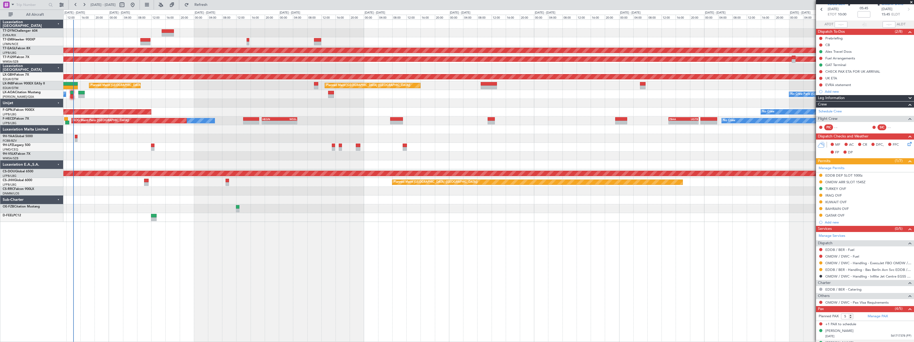
click at [455, 36] on div at bounding box center [488, 33] width 851 height 9
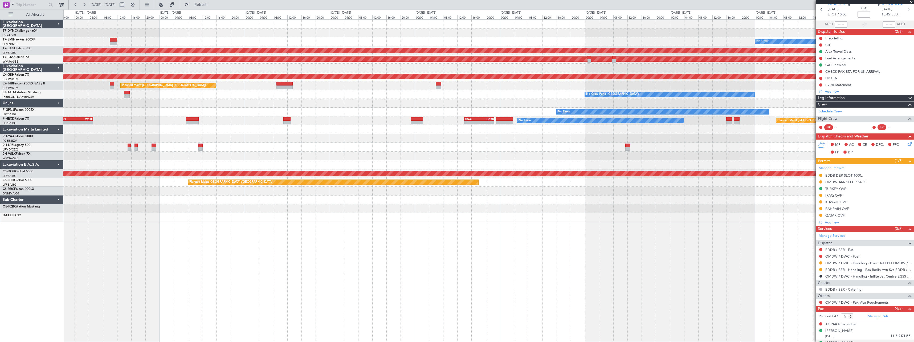
click at [291, 40] on div "No Crew" at bounding box center [488, 41] width 851 height 9
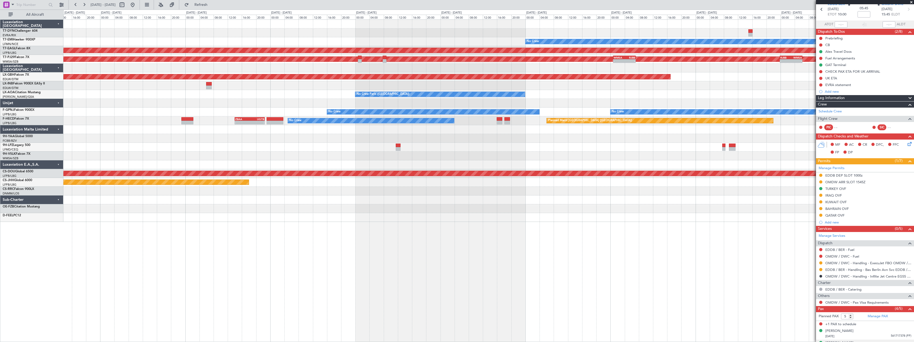
click at [244, 28] on div at bounding box center [488, 24] width 851 height 9
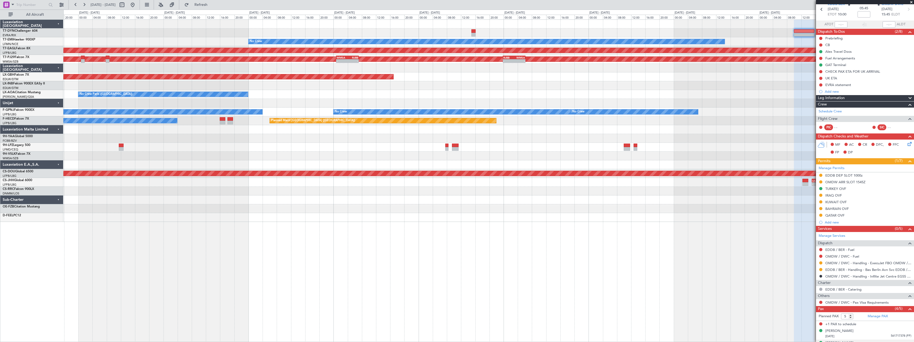
click at [271, 30] on div "No Crew Planned Maint [GEOGRAPHIC_DATA] (Al Maktoum Intl) Planned Maint [GEOGRA…" at bounding box center [488, 121] width 851 height 202
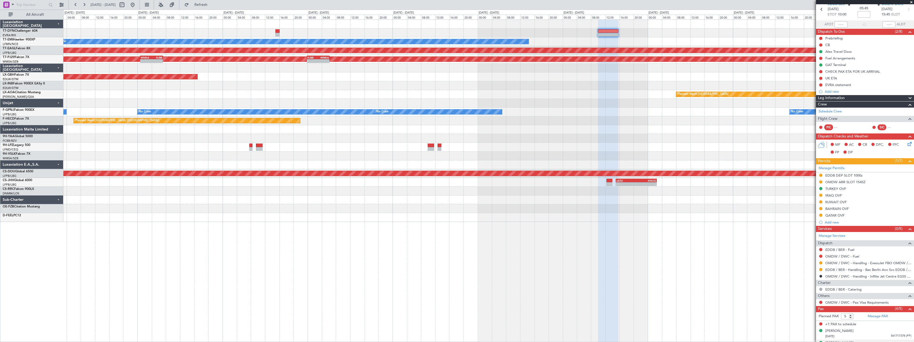
click at [319, 24] on div at bounding box center [488, 24] width 851 height 9
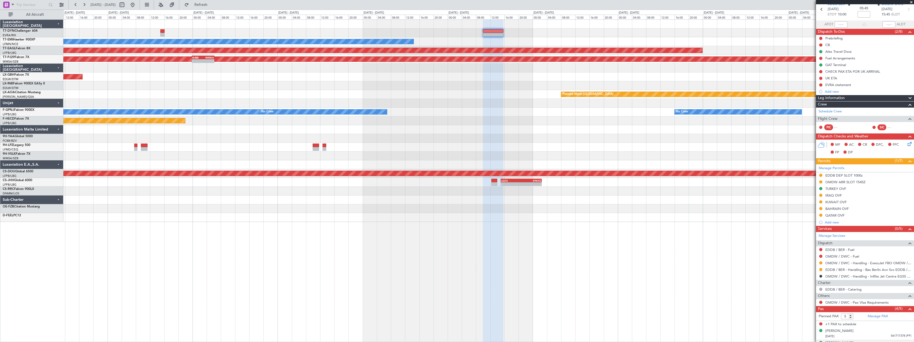
click at [331, 25] on div at bounding box center [488, 24] width 851 height 9
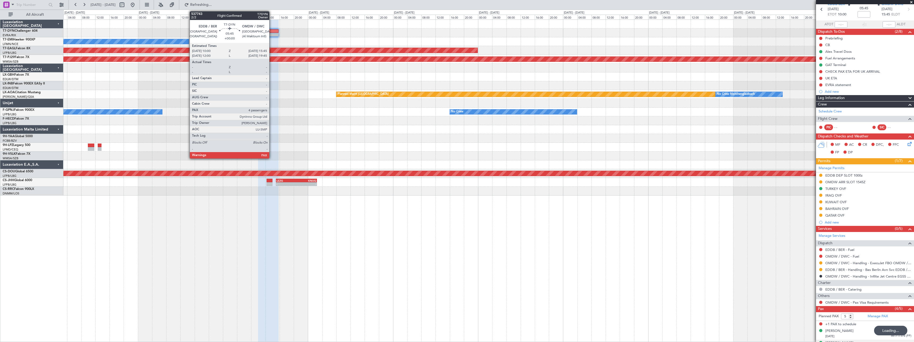
click at [272, 32] on div at bounding box center [268, 31] width 21 height 4
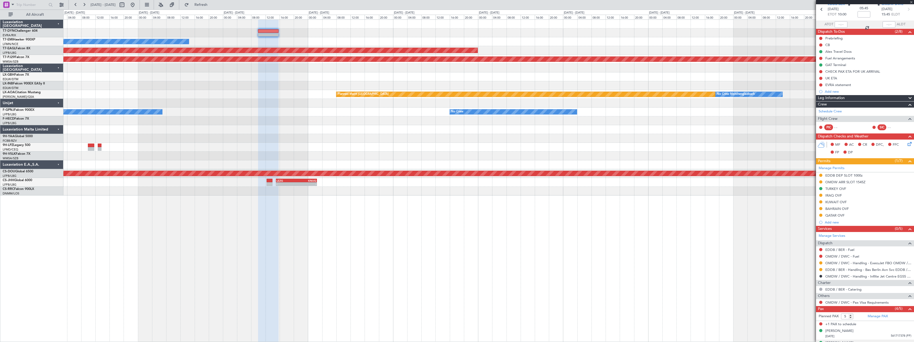
scroll to position [0, 0]
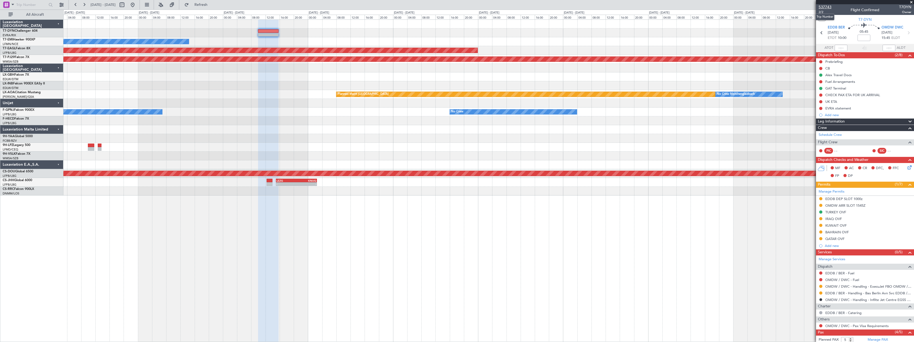
click at [827, 9] on span "537743" at bounding box center [825, 7] width 13 height 6
